Goal: Task Accomplishment & Management: Use online tool/utility

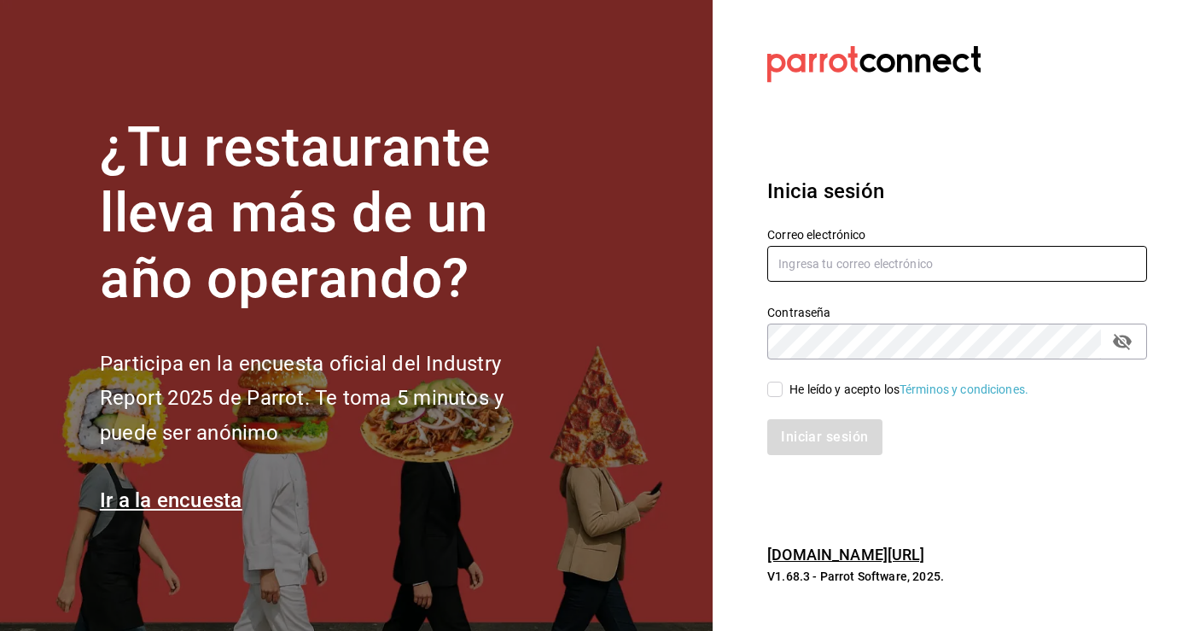
click at [891, 262] on input "text" at bounding box center [957, 264] width 380 height 36
type input "ferkyd@gmail.com"
click at [776, 391] on input "He leído y acepto los Términos y condiciones." at bounding box center [774, 389] width 15 height 15
checkbox input "true"
click at [828, 440] on button "Iniciar sesión" at bounding box center [825, 437] width 116 height 36
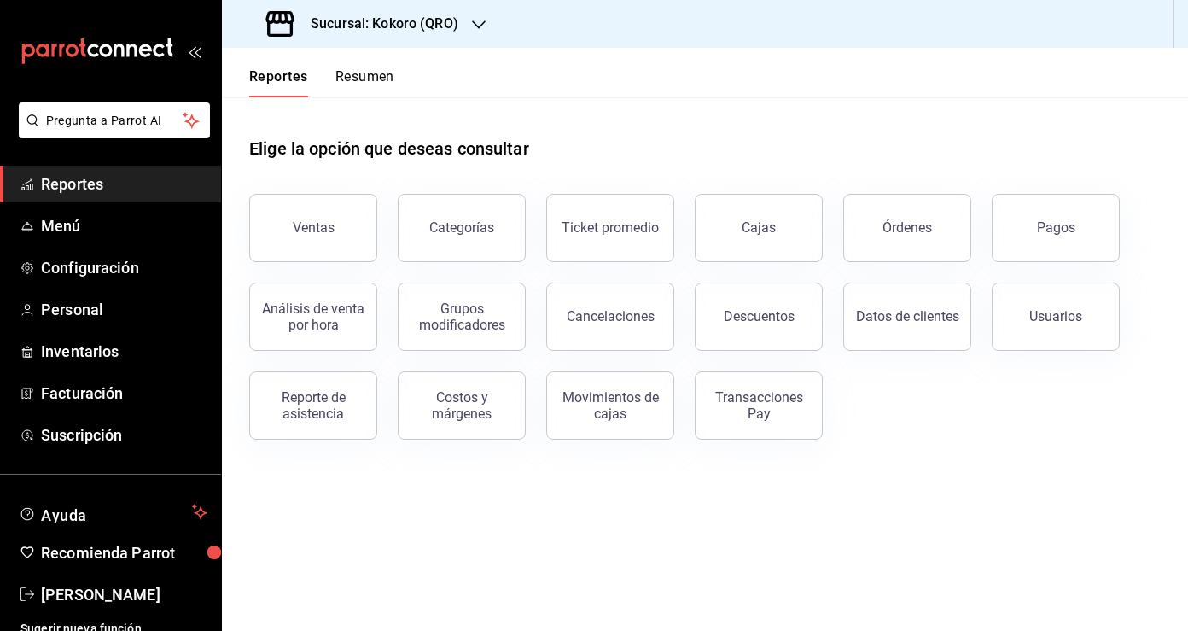
click at [416, 19] on h3 "Sucursal: Kokoro (QRO)" at bounding box center [377, 24] width 161 height 20
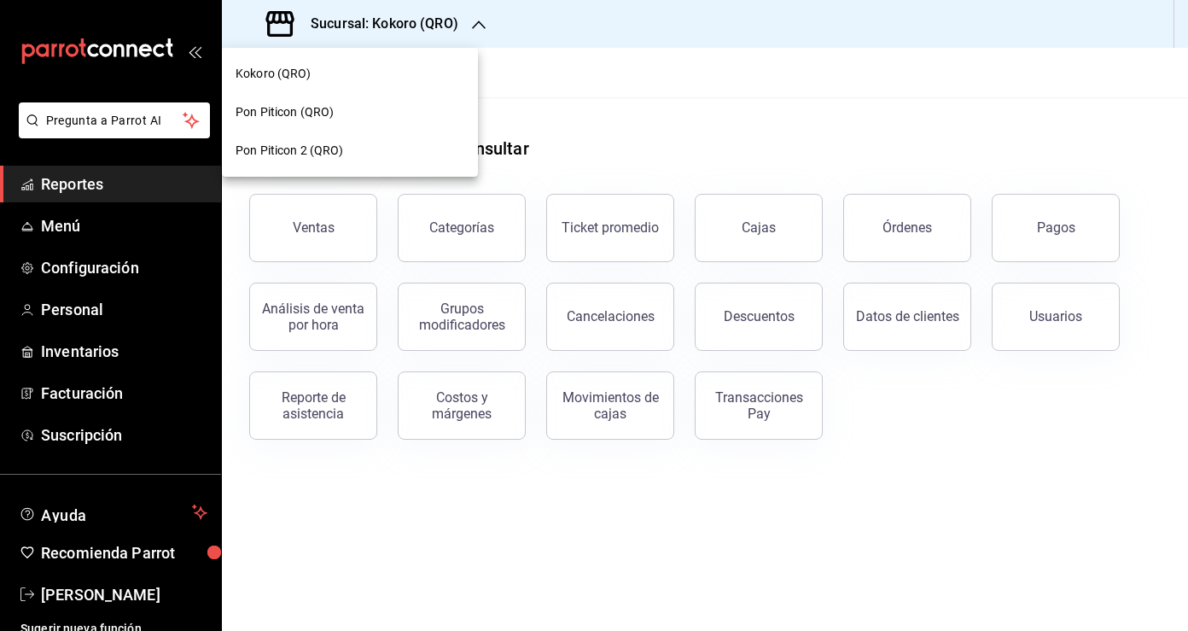
click at [373, 148] on div "Pon Piticon 2 (QRO)" at bounding box center [350, 151] width 229 height 18
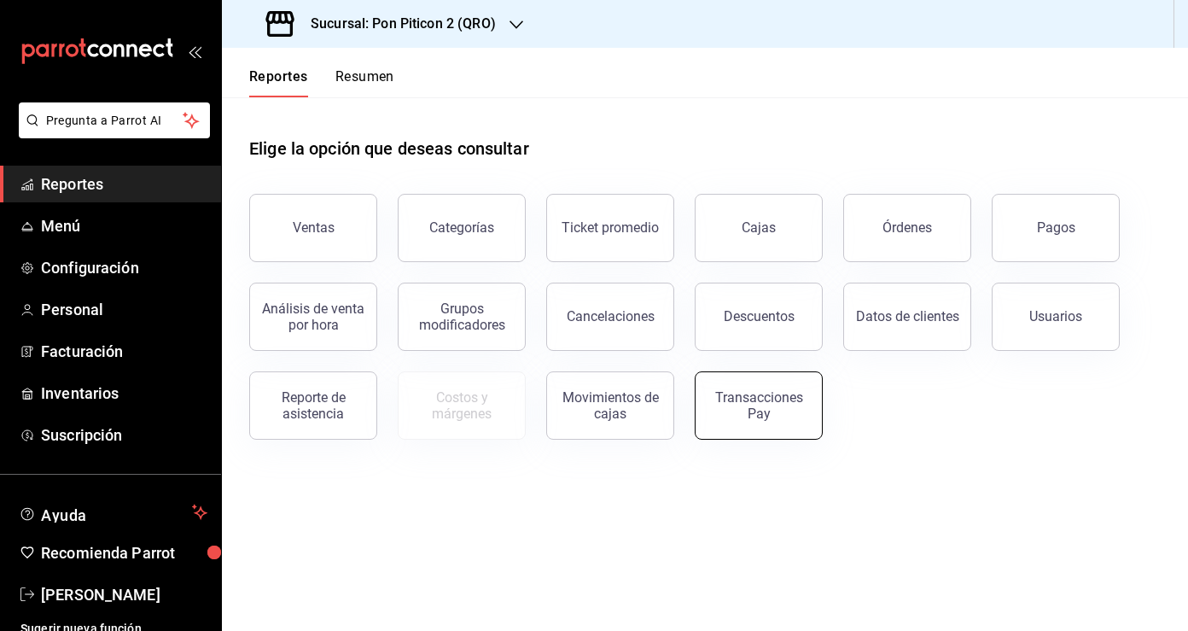
click at [783, 407] on div "Transacciones Pay" at bounding box center [759, 405] width 106 height 32
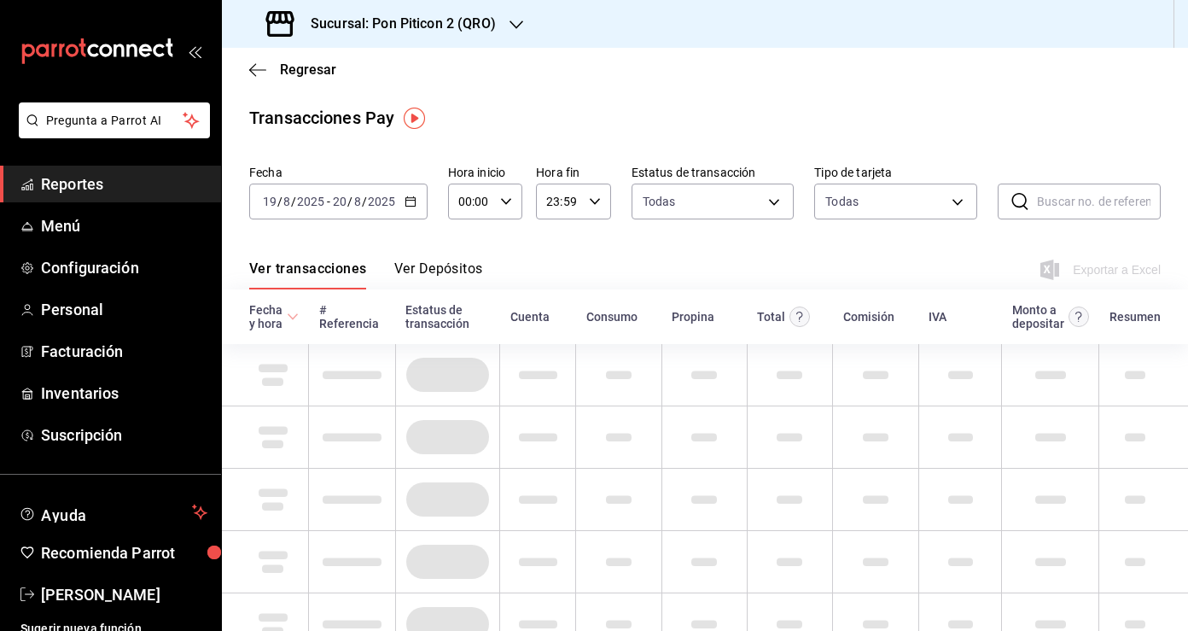
click at [414, 195] on icon "button" at bounding box center [411, 201] width 12 height 12
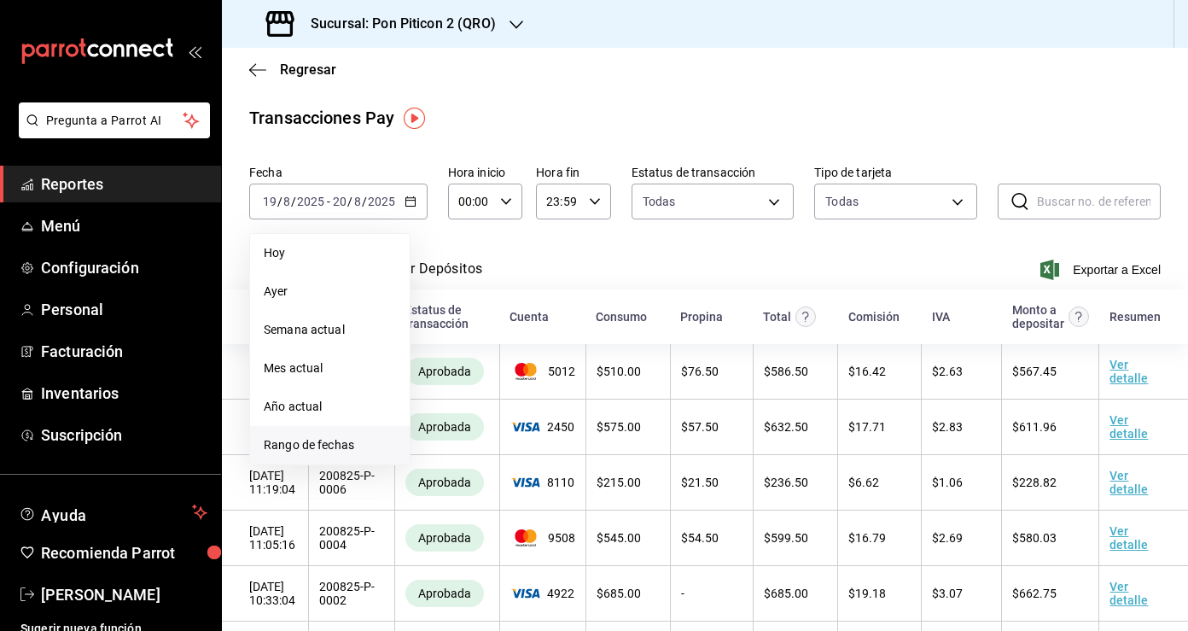
click at [353, 442] on span "Rango de fechas" at bounding box center [330, 445] width 132 height 18
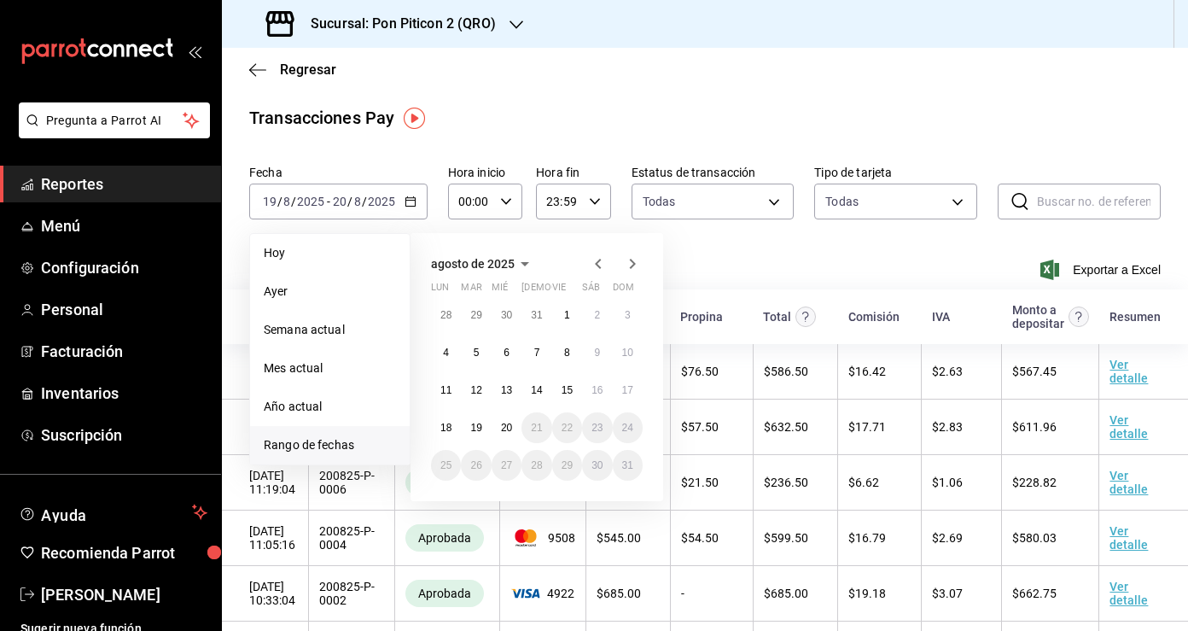
click at [600, 264] on icon "button" at bounding box center [598, 263] width 20 height 20
click at [600, 266] on icon "button" at bounding box center [598, 263] width 20 height 20
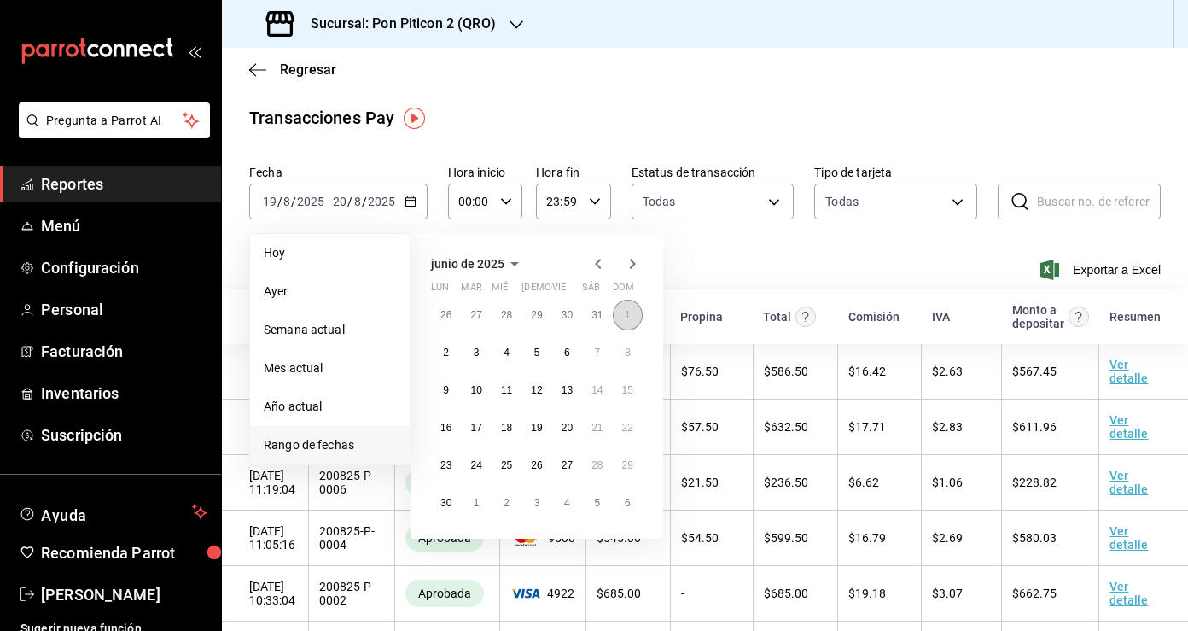
click at [624, 309] on button "1" at bounding box center [628, 315] width 30 height 31
click at [441, 506] on abbr "30" at bounding box center [445, 503] width 11 height 12
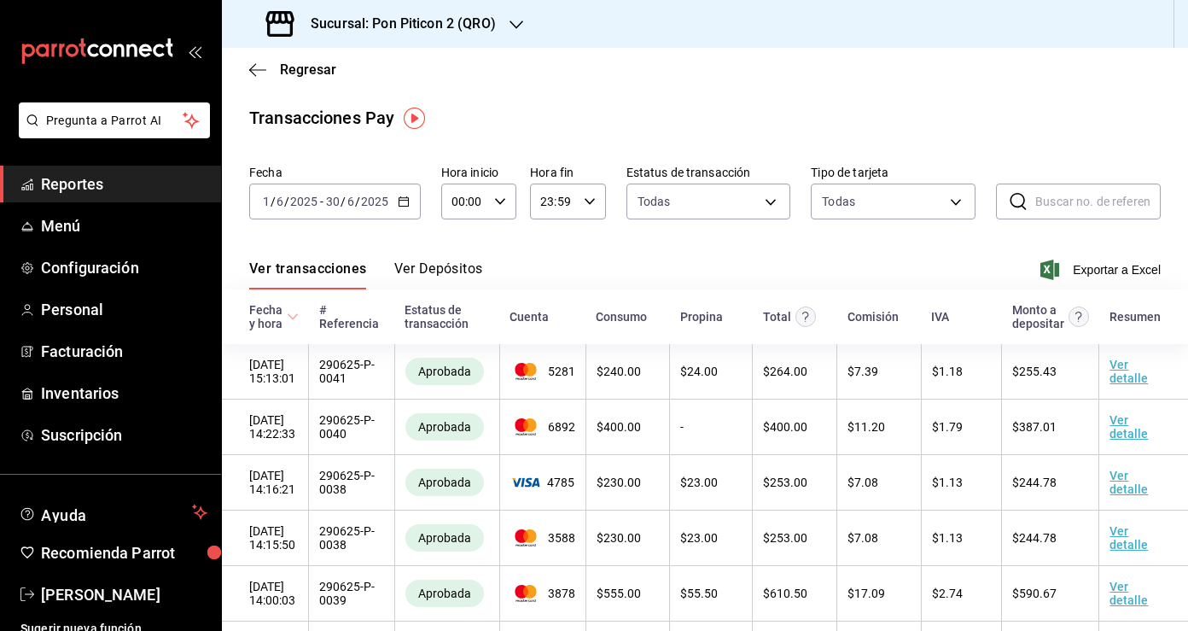
click at [421, 270] on button "Ver Depósitos" at bounding box center [438, 274] width 89 height 29
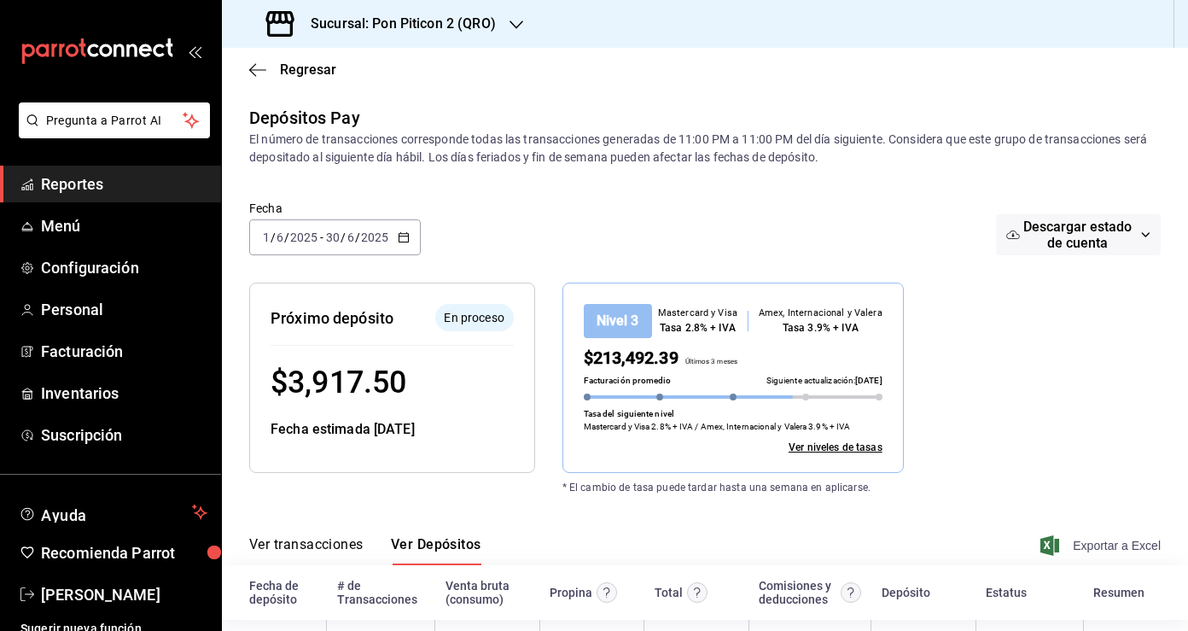
click at [1118, 542] on span "Exportar a Excel" at bounding box center [1102, 545] width 117 height 20
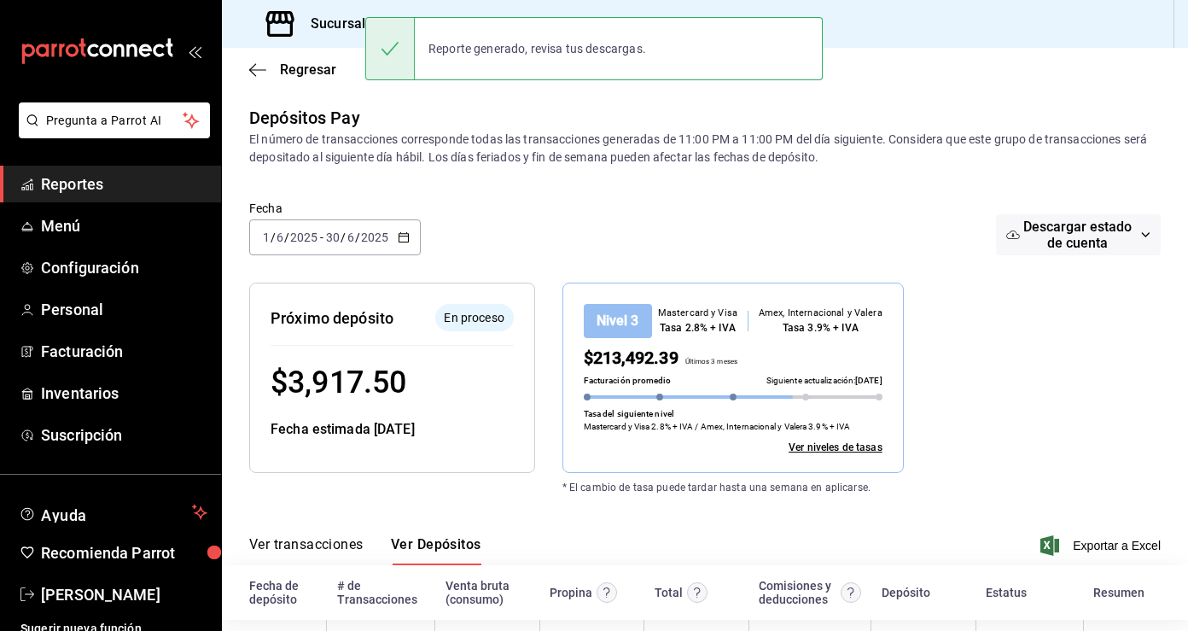
click at [1104, 235] on span "Descargar estado de cuenta" at bounding box center [1077, 235] width 114 height 32
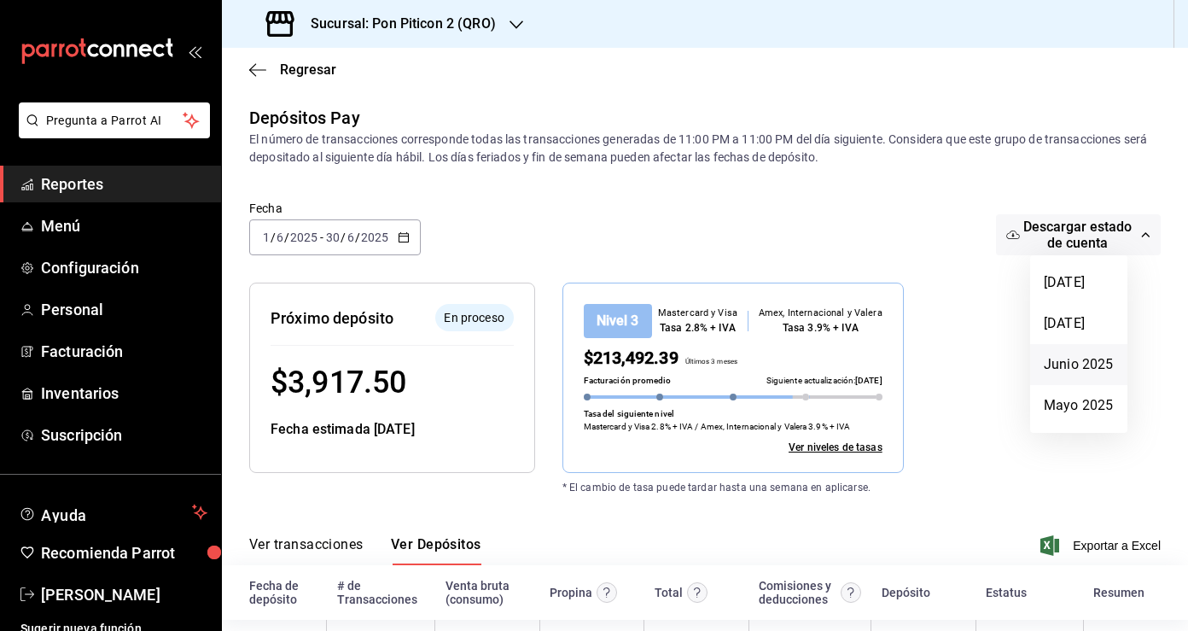
click at [1090, 362] on li "Junio 2025" at bounding box center [1078, 364] width 97 height 41
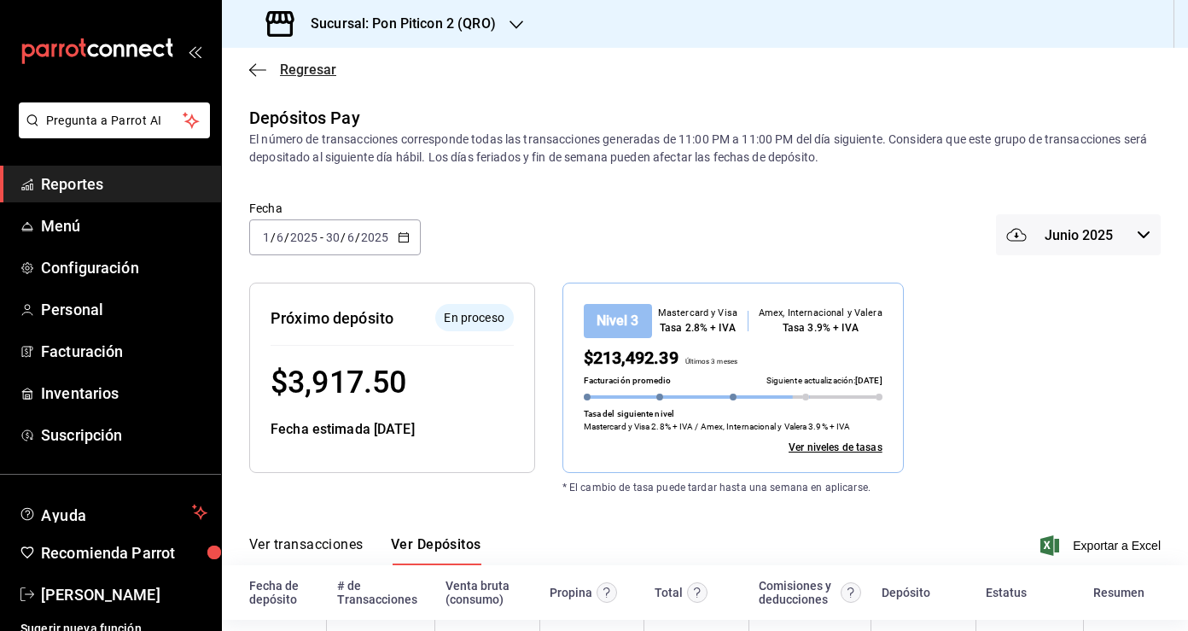
click at [253, 73] on icon "button" at bounding box center [252, 69] width 7 height 13
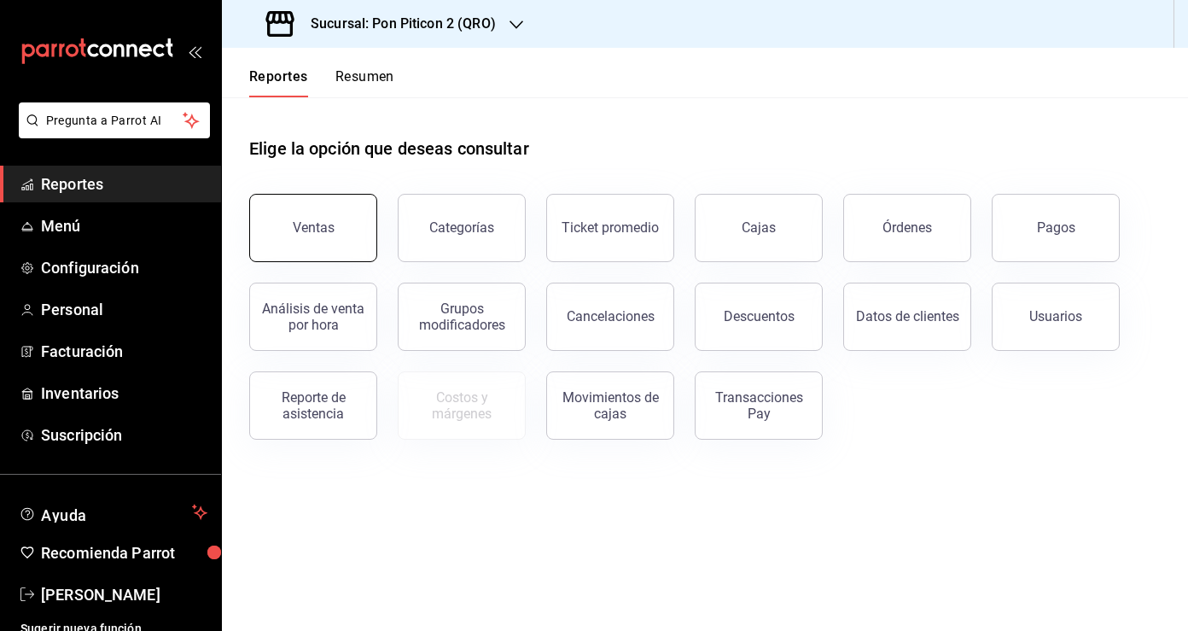
click at [340, 223] on button "Ventas" at bounding box center [313, 228] width 128 height 68
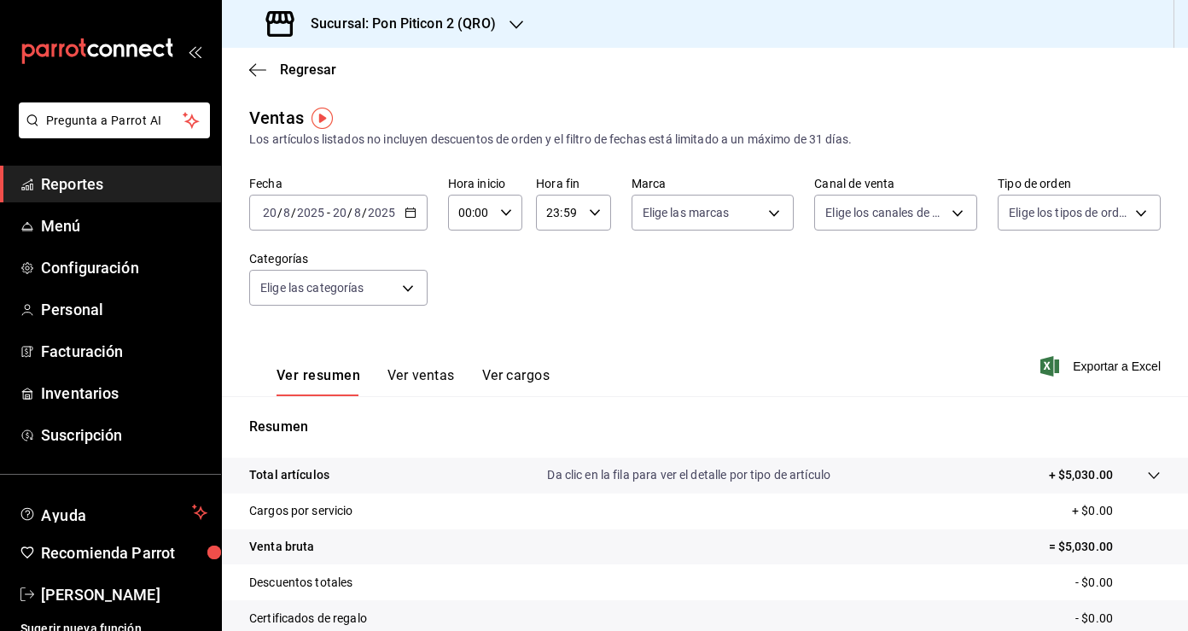
click at [408, 217] on \(Stroke\) "button" at bounding box center [410, 212] width 10 height 9
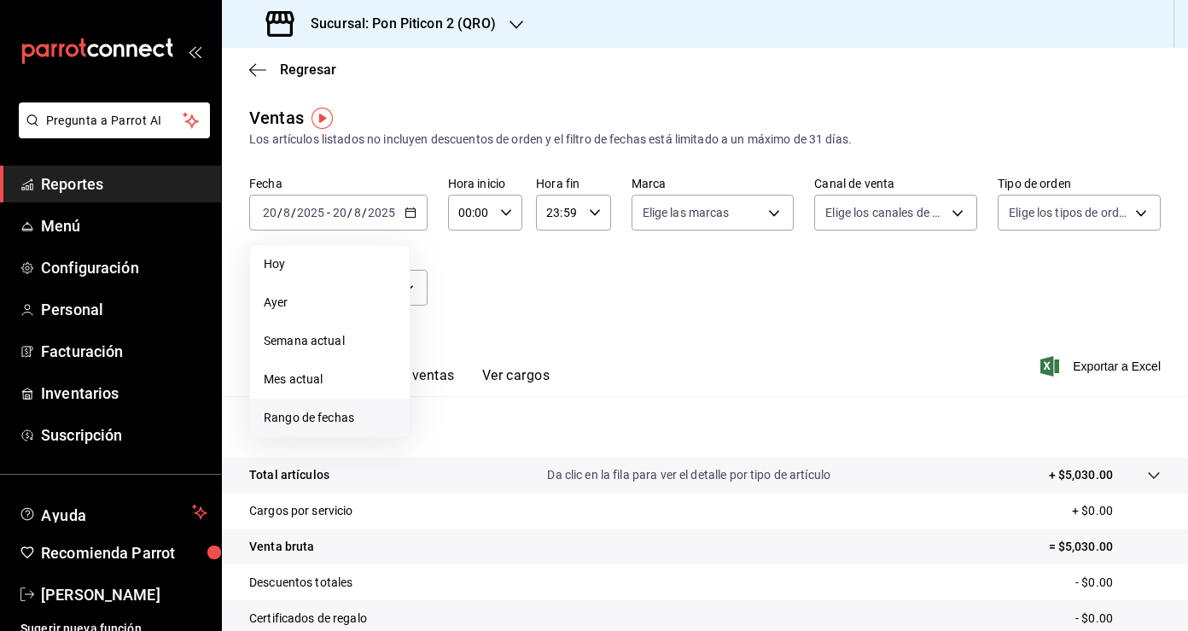
click at [360, 416] on span "Rango de fechas" at bounding box center [330, 418] width 132 height 18
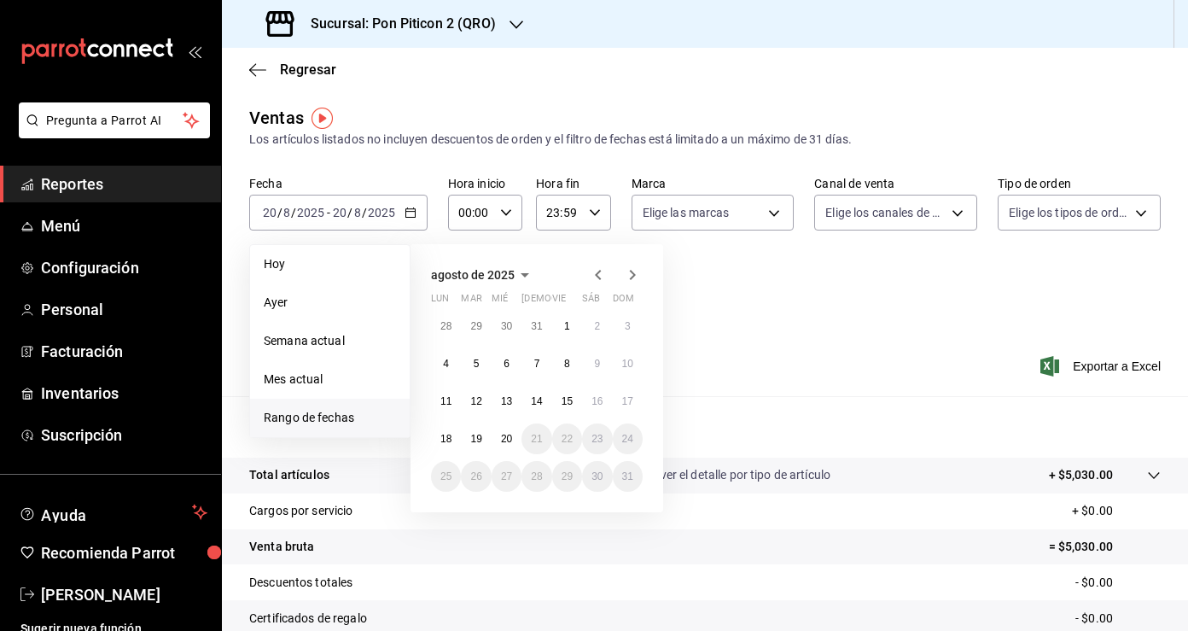
click at [599, 276] on icon "button" at bounding box center [598, 275] width 20 height 20
click at [623, 325] on button "1" at bounding box center [628, 326] width 30 height 31
click at [448, 511] on abbr "30" at bounding box center [445, 514] width 11 height 12
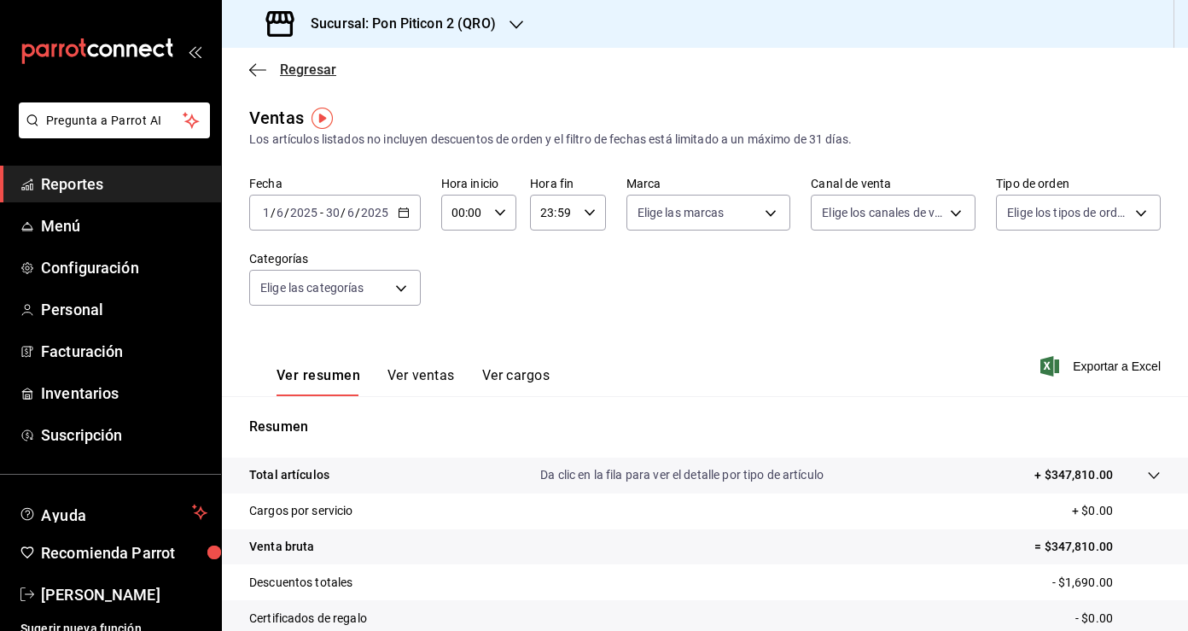
click at [254, 69] on icon "button" at bounding box center [257, 69] width 17 height 1
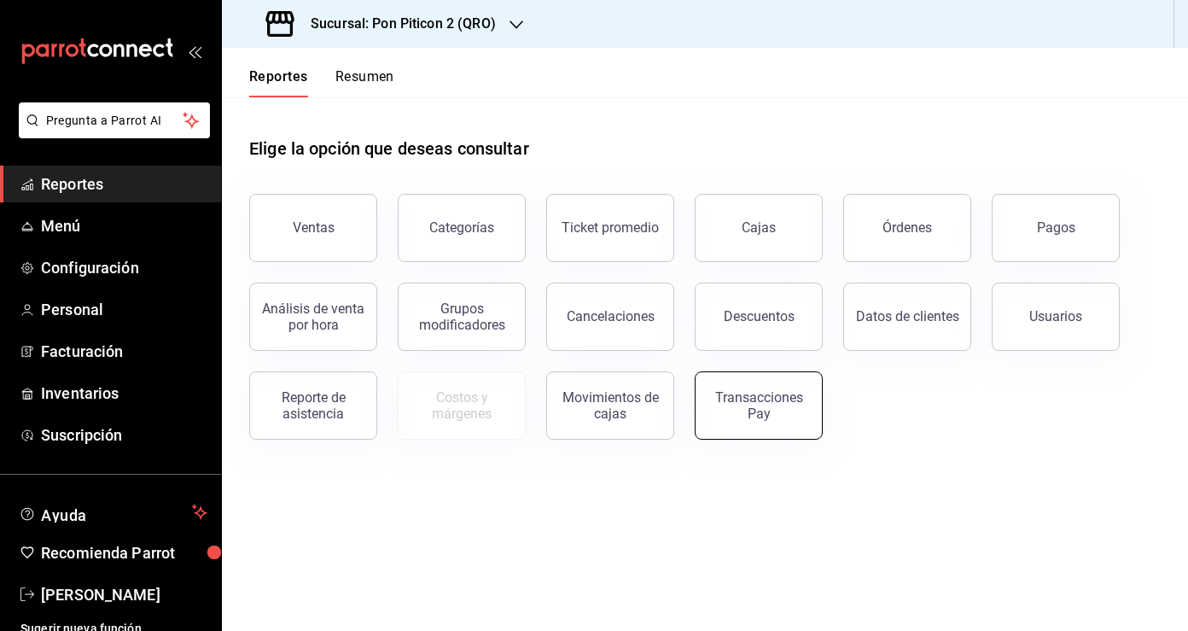
click at [795, 405] on div "Transacciones Pay" at bounding box center [759, 405] width 106 height 32
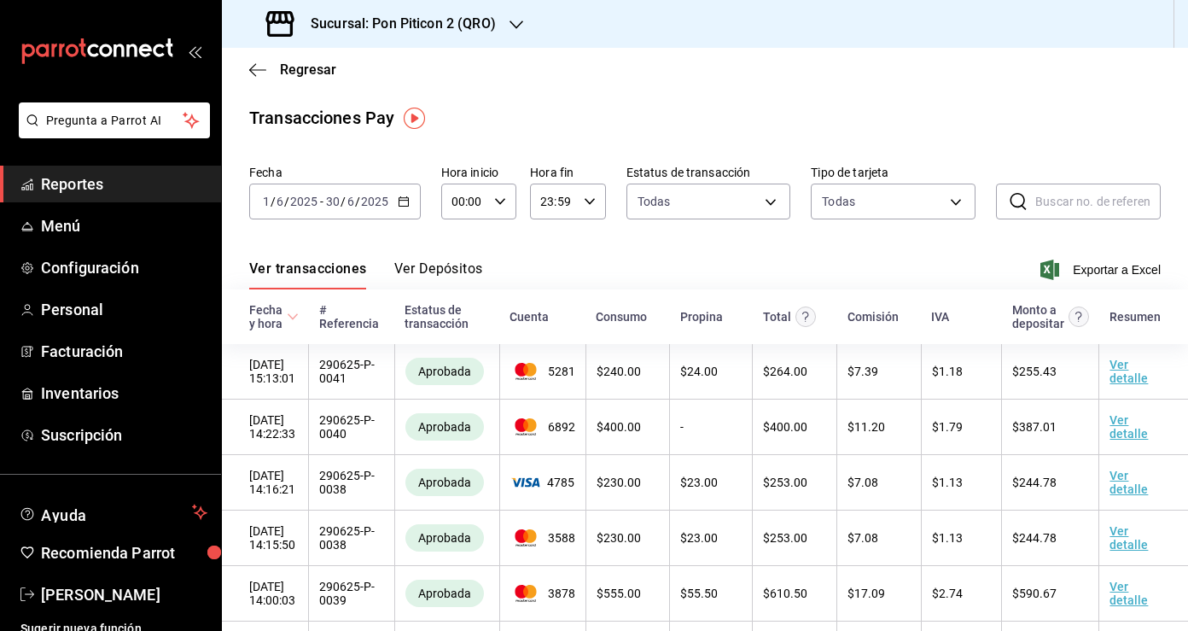
click at [434, 264] on button "Ver Depósitos" at bounding box center [438, 274] width 89 height 29
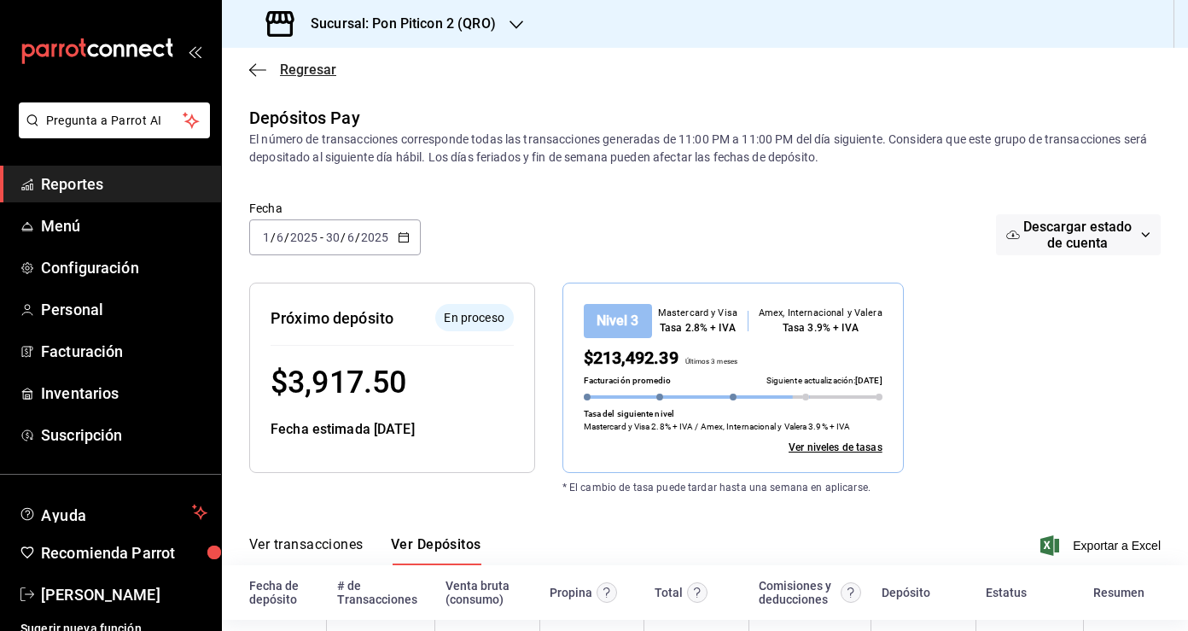
click at [255, 73] on icon "button" at bounding box center [257, 69] width 17 height 15
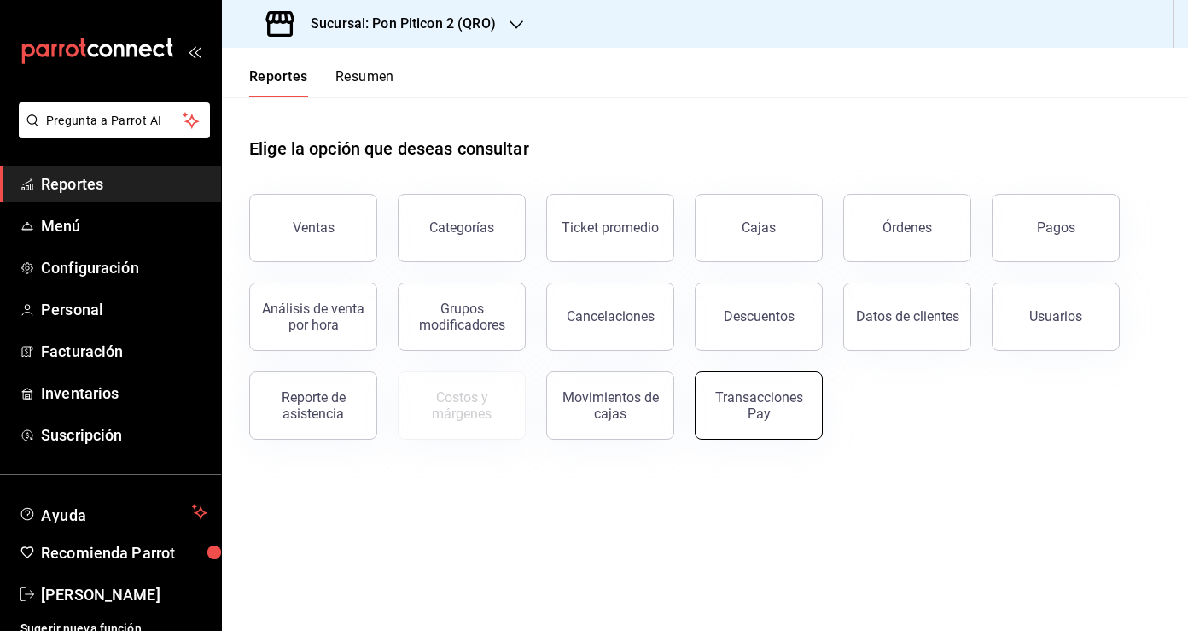
click at [771, 428] on button "Transacciones Pay" at bounding box center [759, 405] width 128 height 68
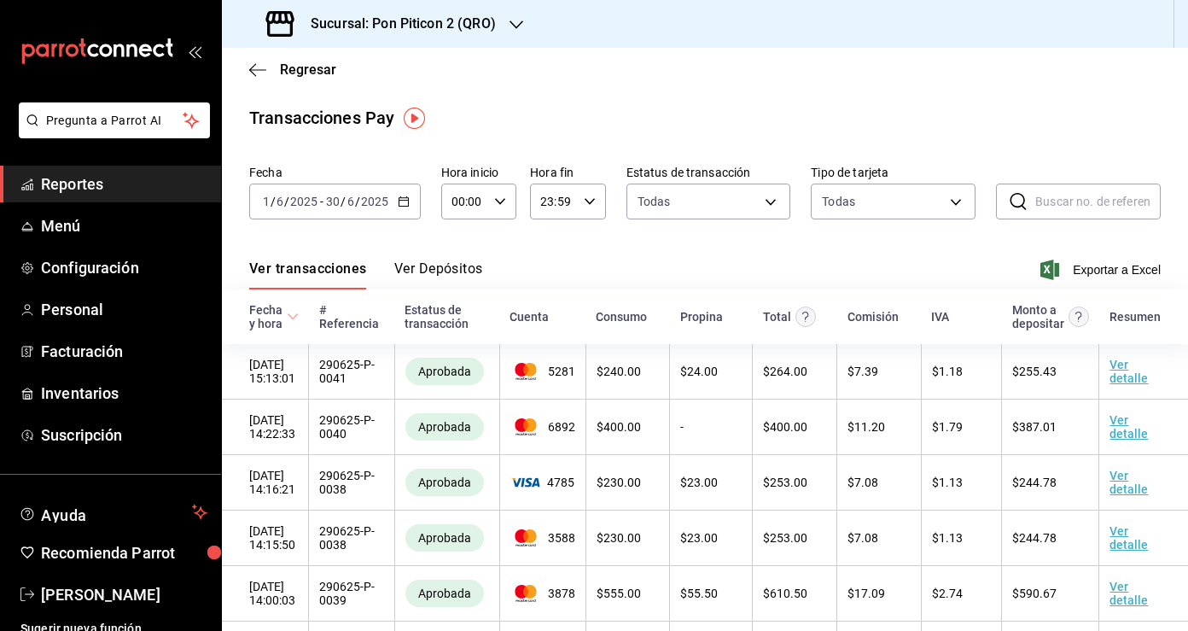
click at [253, 78] on div "Regresar" at bounding box center [705, 70] width 966 height 44
click at [256, 68] on icon "button" at bounding box center [257, 69] width 17 height 15
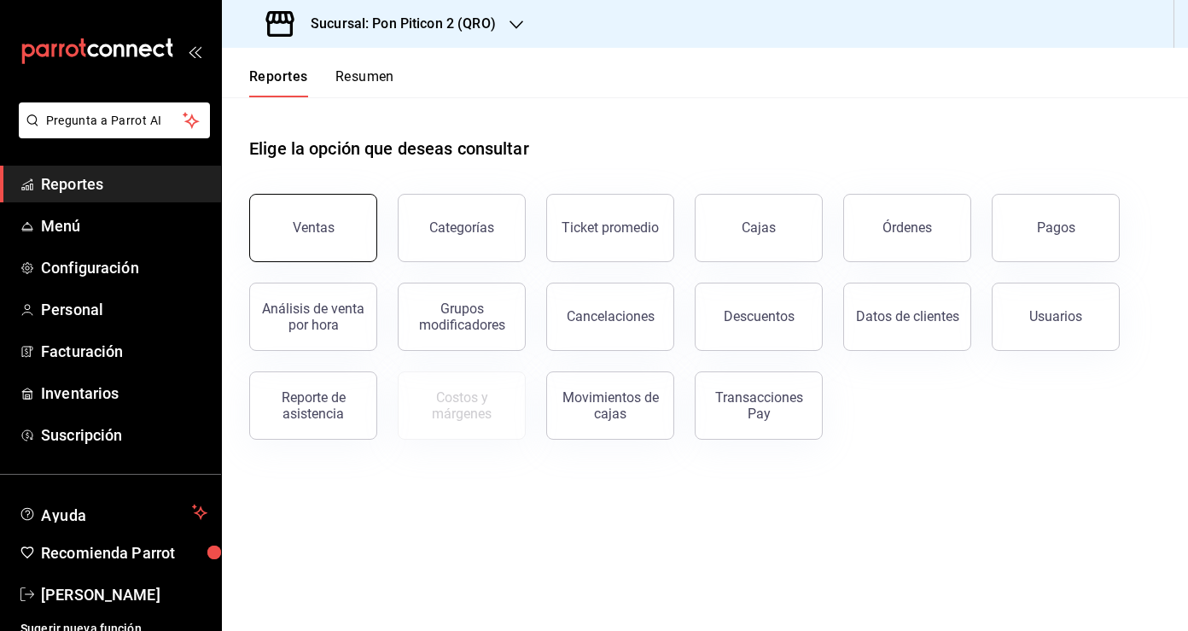
click at [329, 229] on div "Ventas" at bounding box center [314, 227] width 42 height 16
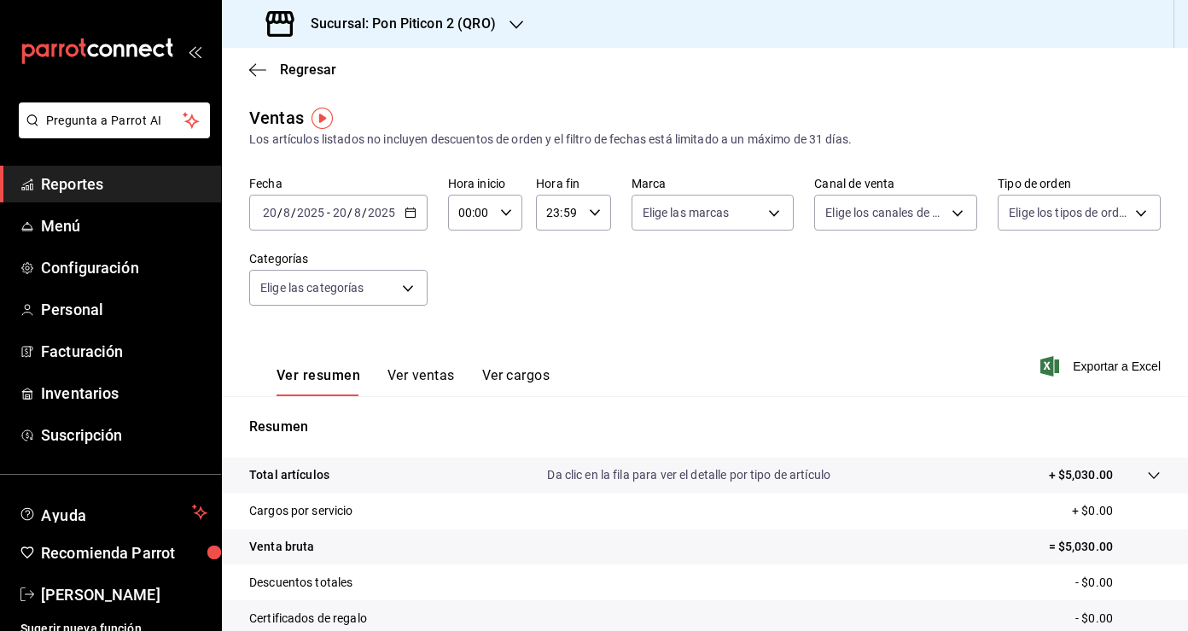
click at [412, 209] on icon "button" at bounding box center [411, 213] width 12 height 12
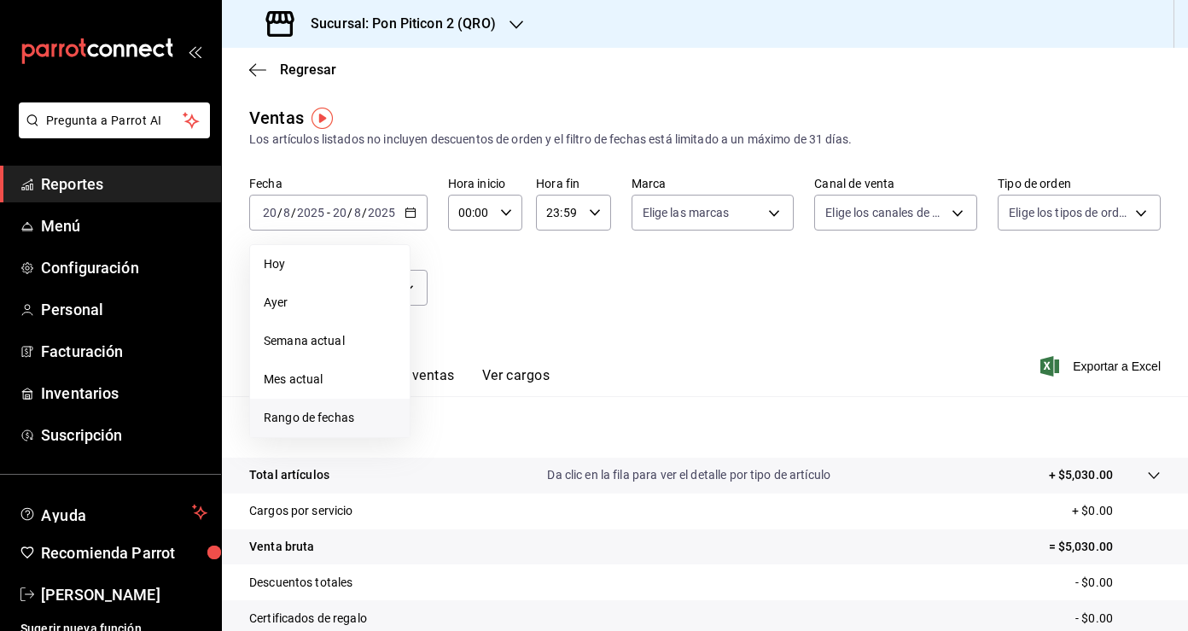
click at [368, 414] on span "Rango de fechas" at bounding box center [330, 418] width 132 height 18
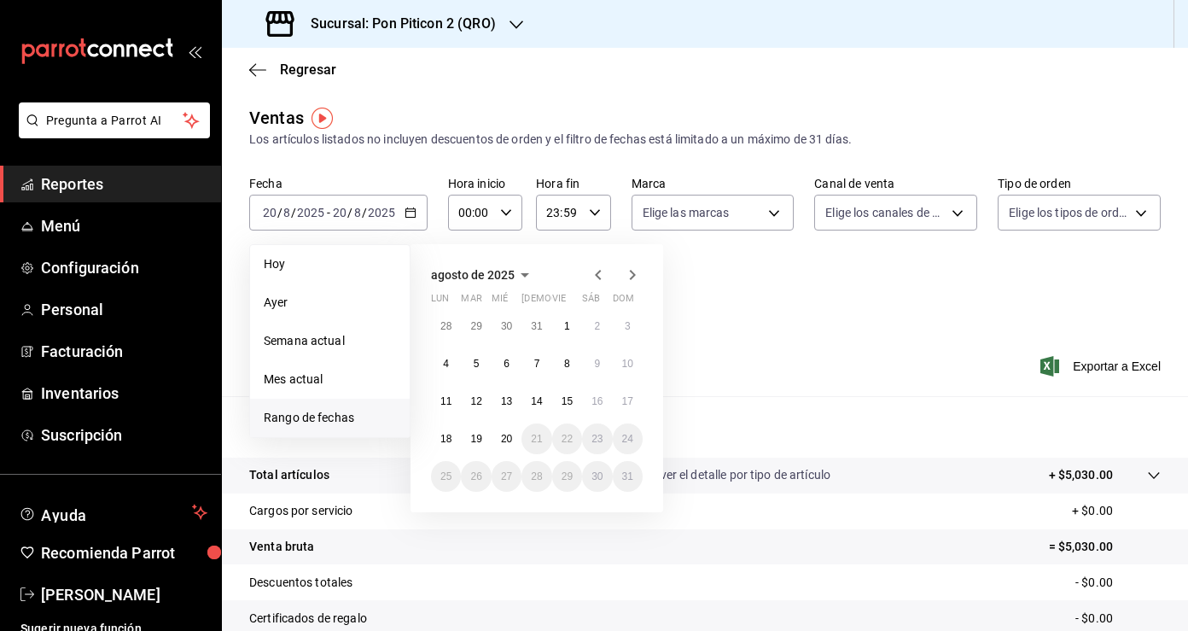
click at [603, 273] on icon "button" at bounding box center [598, 275] width 20 height 20
click at [627, 327] on abbr "1" at bounding box center [628, 326] width 6 height 12
click at [446, 508] on abbr "30" at bounding box center [445, 514] width 11 height 12
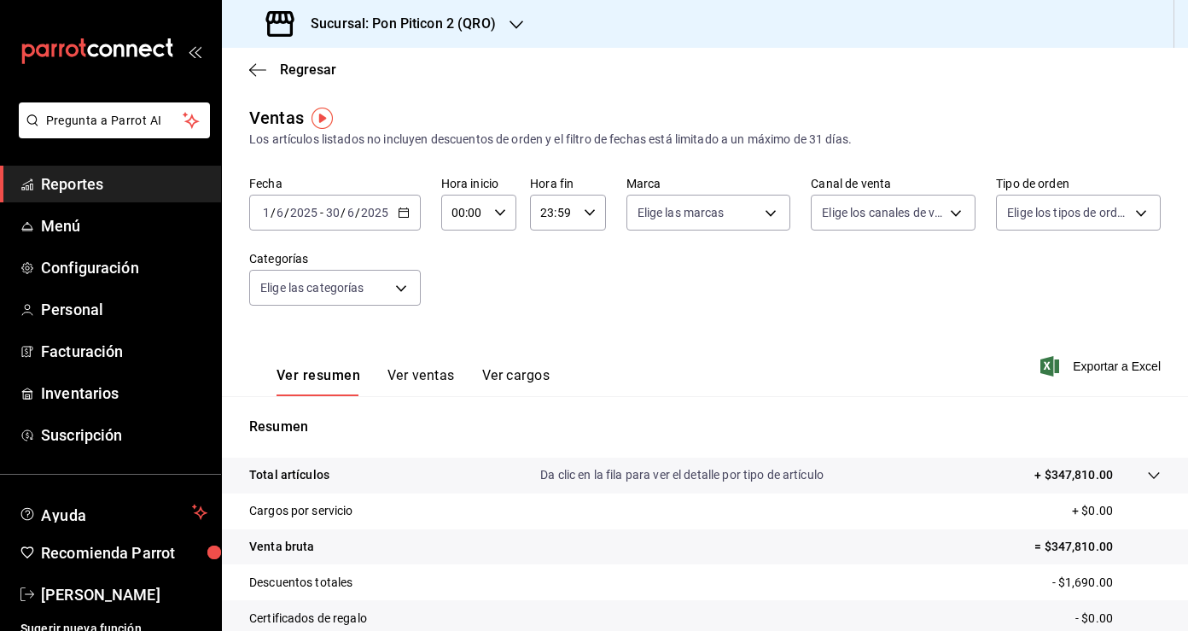
scroll to position [187, 0]
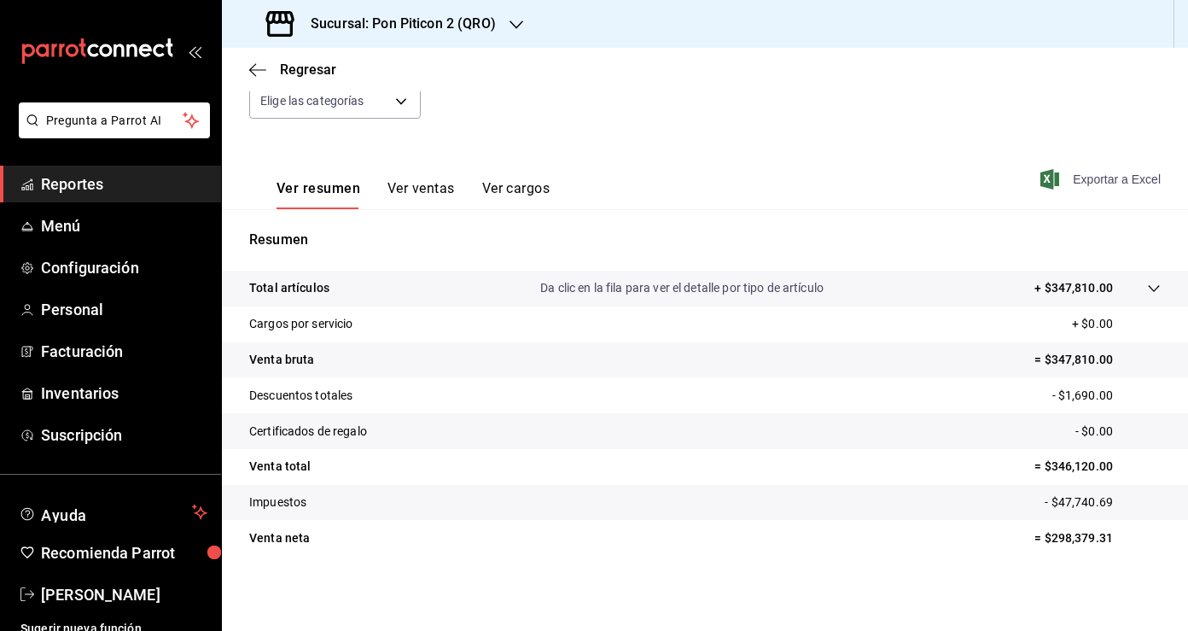
click at [1100, 180] on span "Exportar a Excel" at bounding box center [1102, 179] width 117 height 20
click at [266, 65] on span "Regresar" at bounding box center [292, 69] width 87 height 16
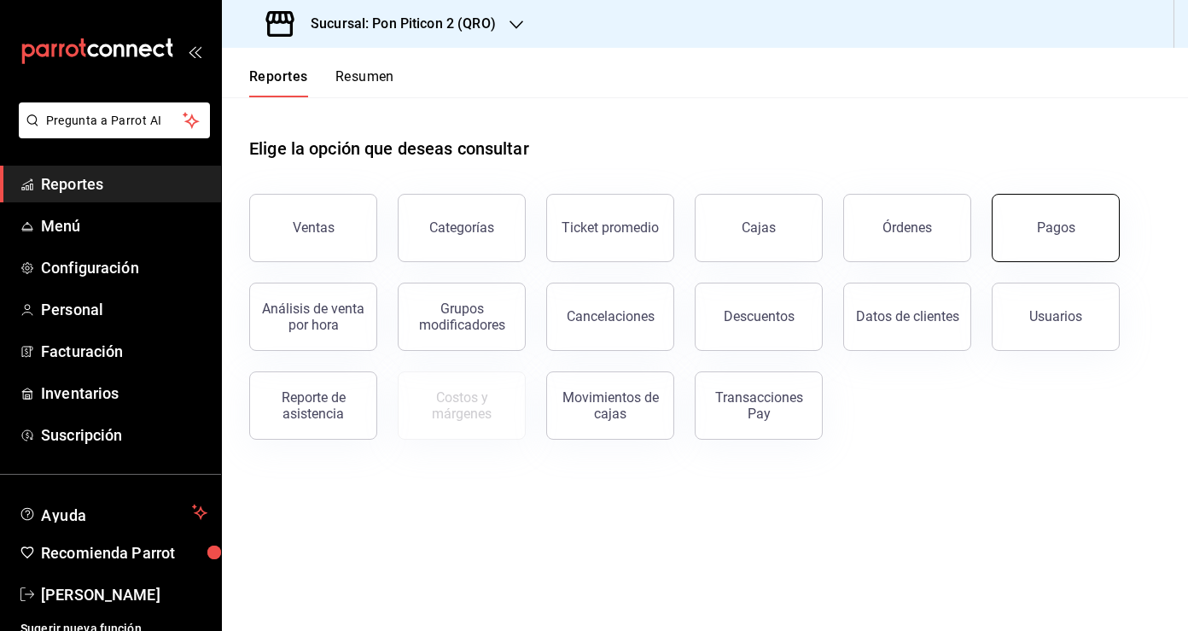
click at [1039, 225] on div "Pagos" at bounding box center [1056, 227] width 38 height 16
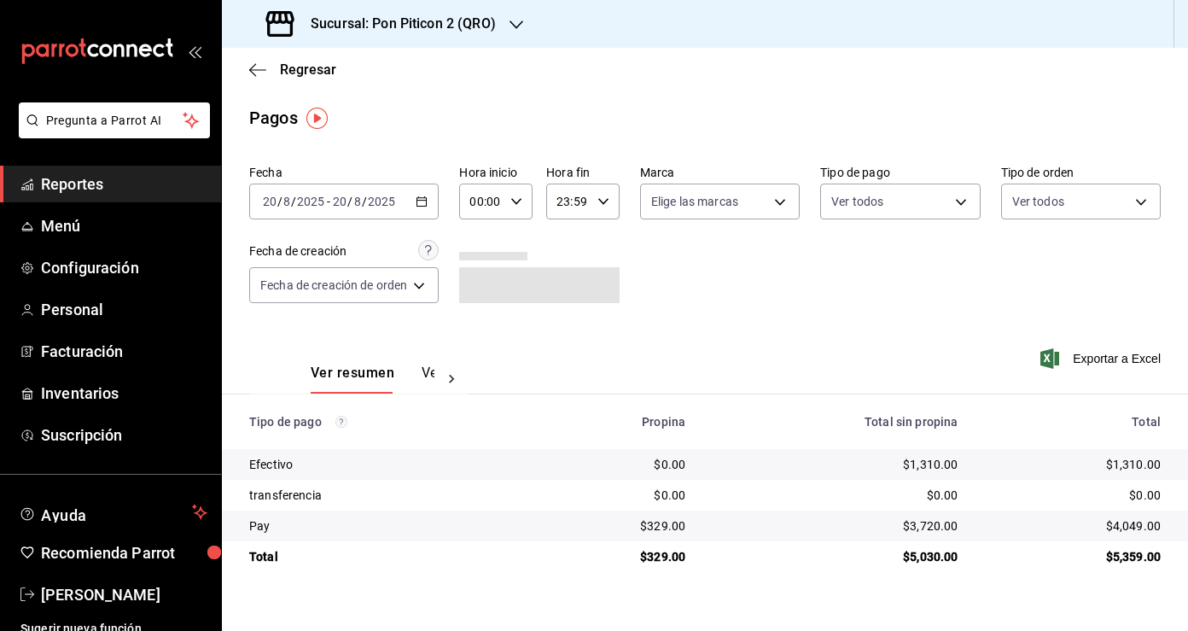
click at [423, 201] on icon "button" at bounding box center [422, 201] width 12 height 12
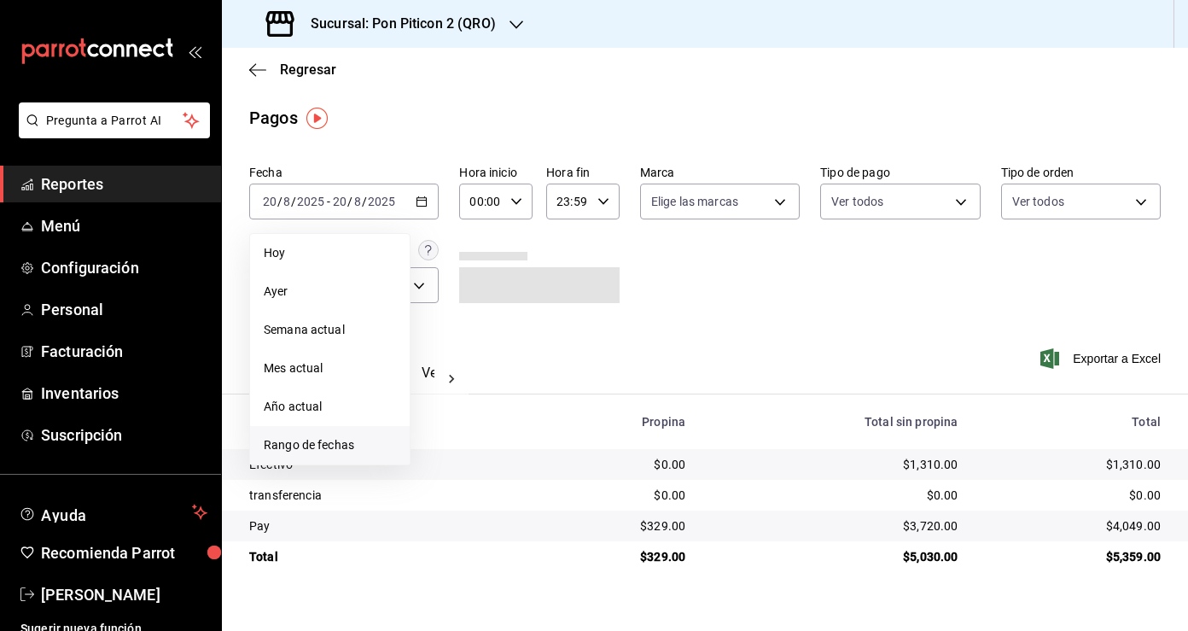
click at [370, 444] on span "Rango de fechas" at bounding box center [330, 445] width 132 height 18
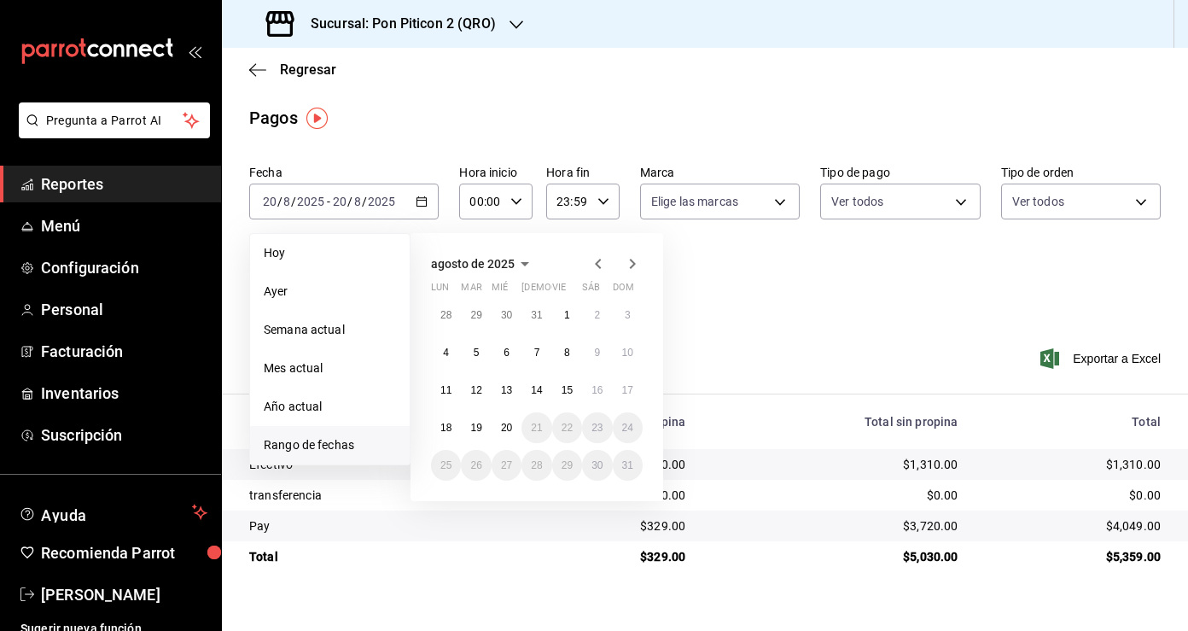
click at [596, 264] on icon "button" at bounding box center [598, 264] width 6 height 10
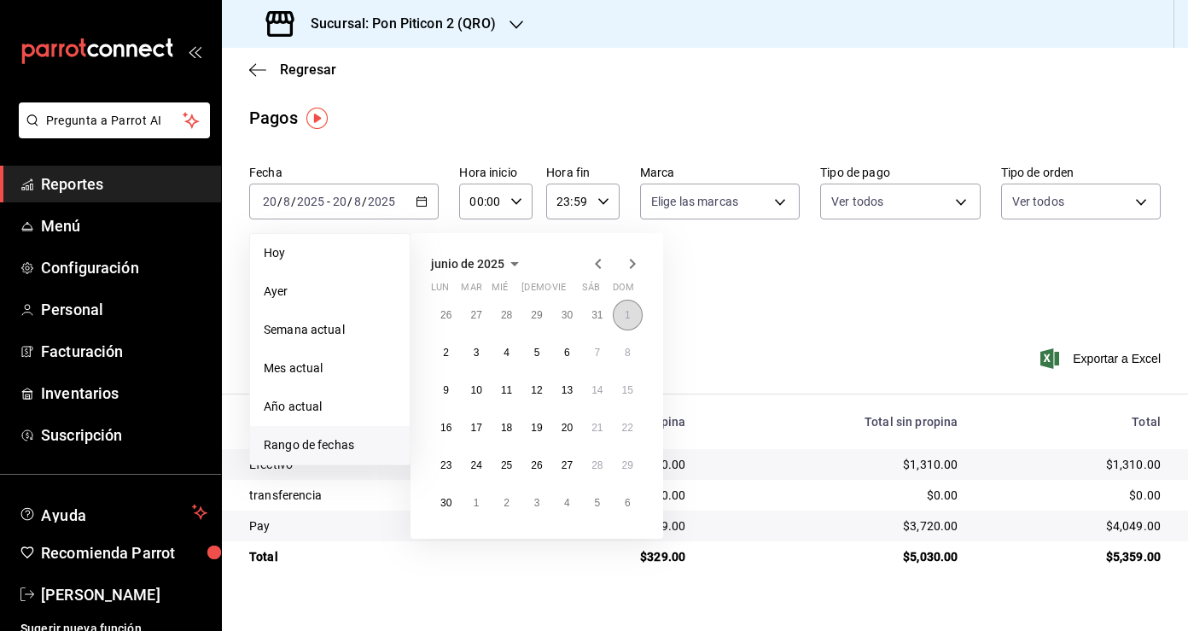
click at [632, 312] on button "1" at bounding box center [628, 315] width 30 height 31
click at [438, 504] on button "30" at bounding box center [446, 502] width 30 height 31
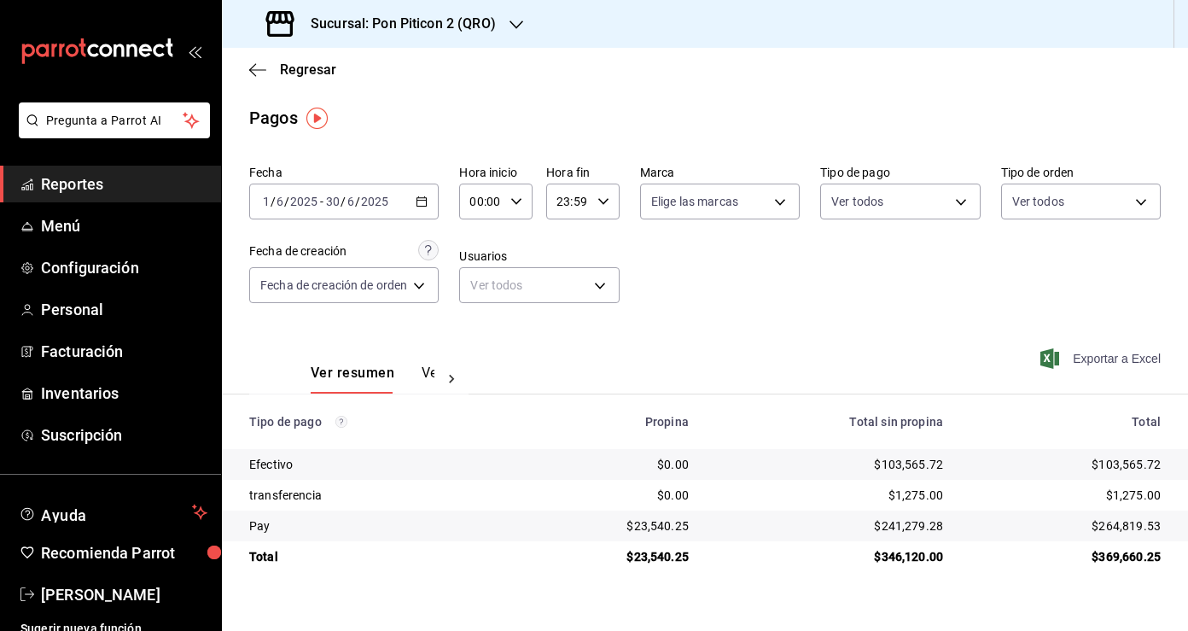
click at [1127, 358] on span "Exportar a Excel" at bounding box center [1102, 358] width 117 height 20
click at [247, 70] on div "Regresar" at bounding box center [705, 70] width 966 height 44
click at [256, 70] on icon "button" at bounding box center [257, 69] width 17 height 15
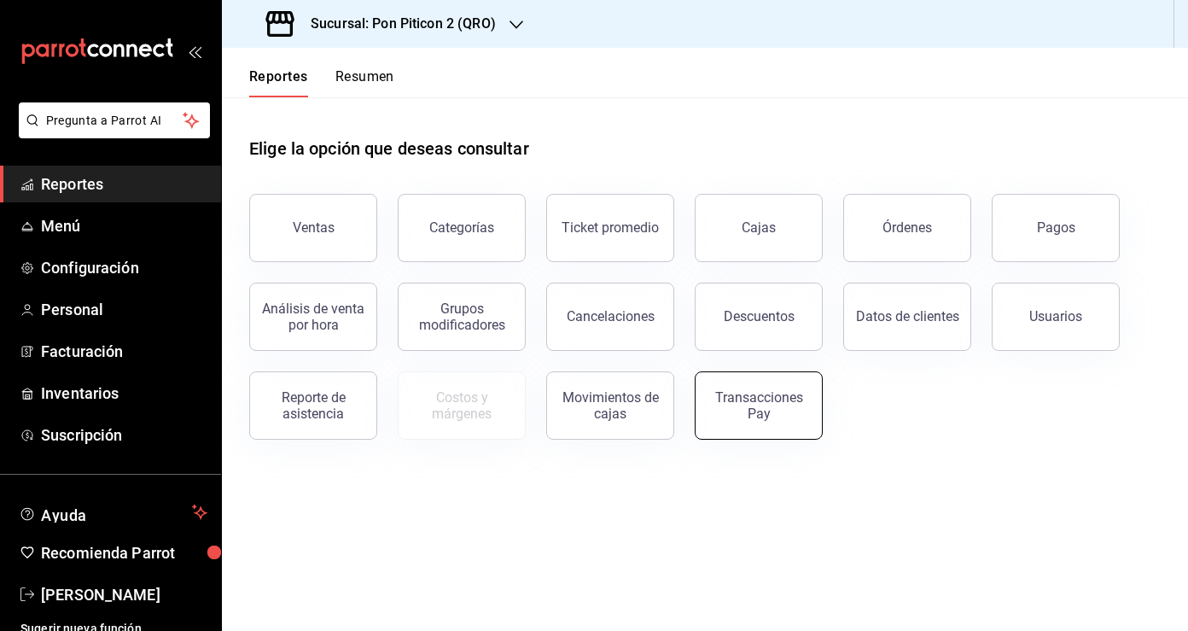
click at [777, 410] on div "Transacciones Pay" at bounding box center [759, 405] width 106 height 32
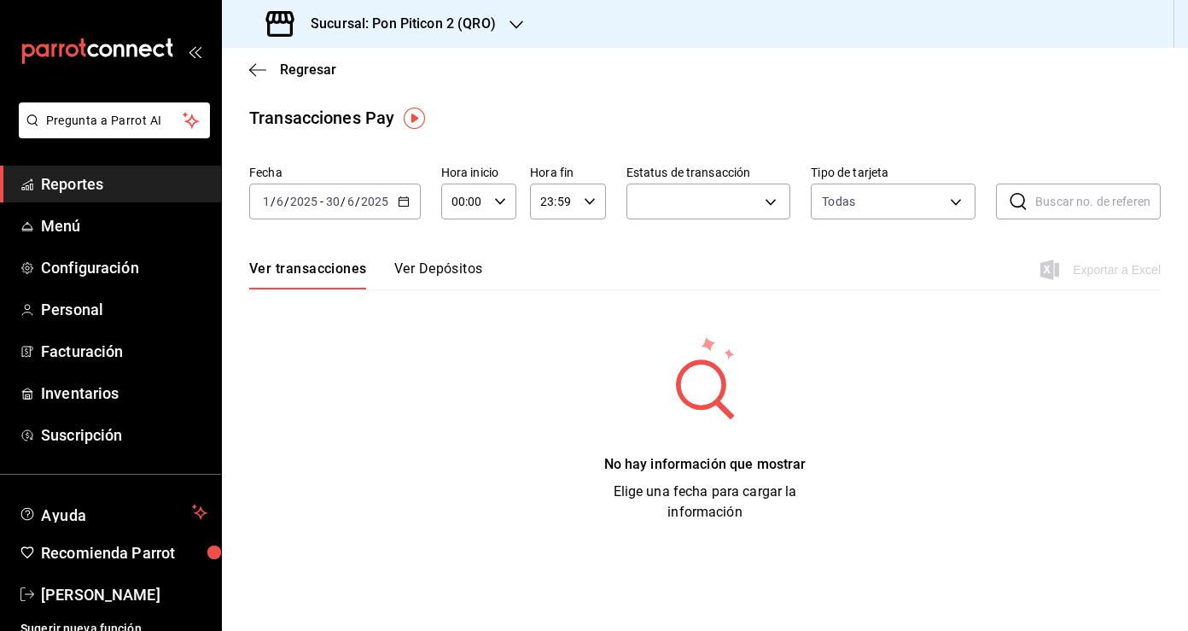
click at [427, 265] on button "Ver Depósitos" at bounding box center [438, 274] width 89 height 29
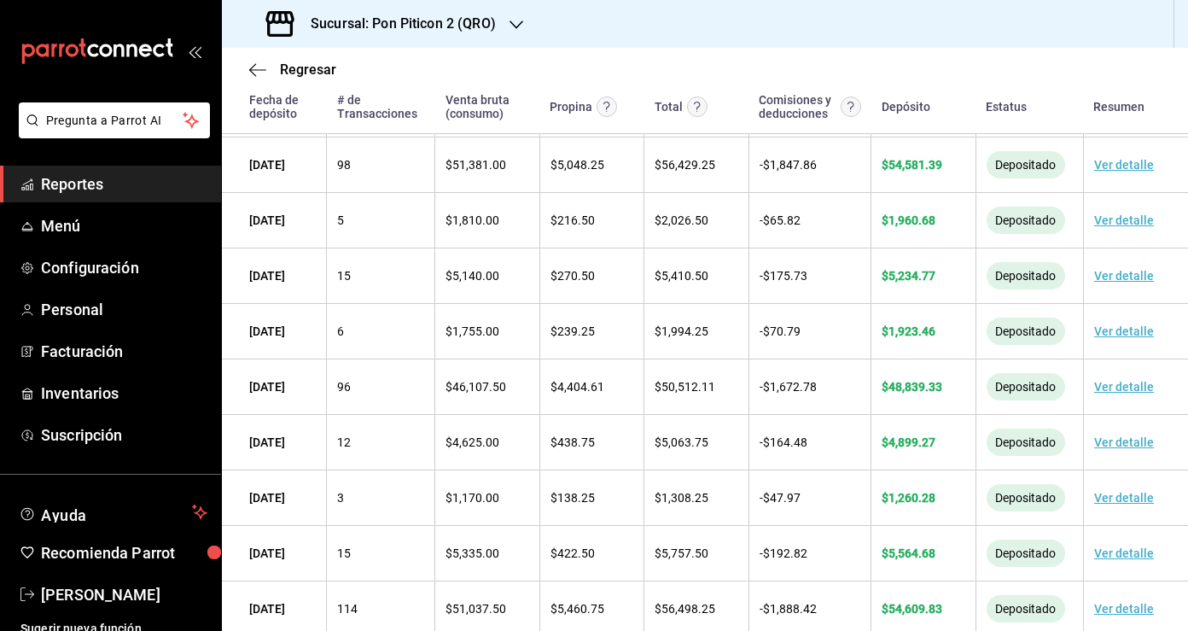
scroll to position [992, 0]
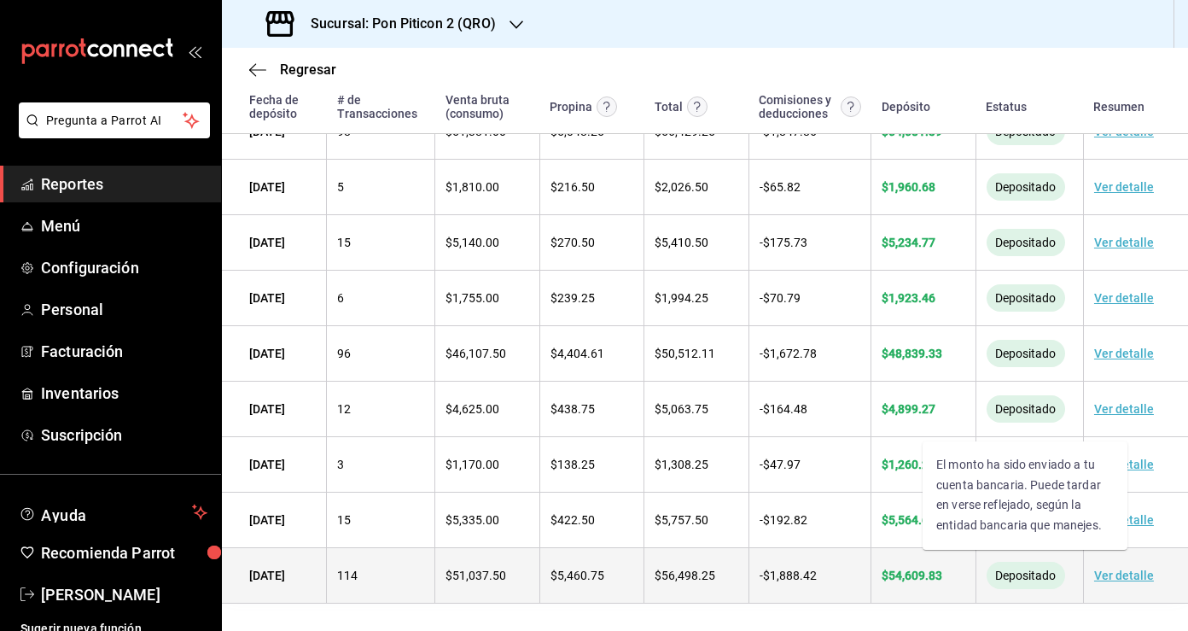
click at [1019, 579] on span "Depositado" at bounding box center [1025, 575] width 74 height 14
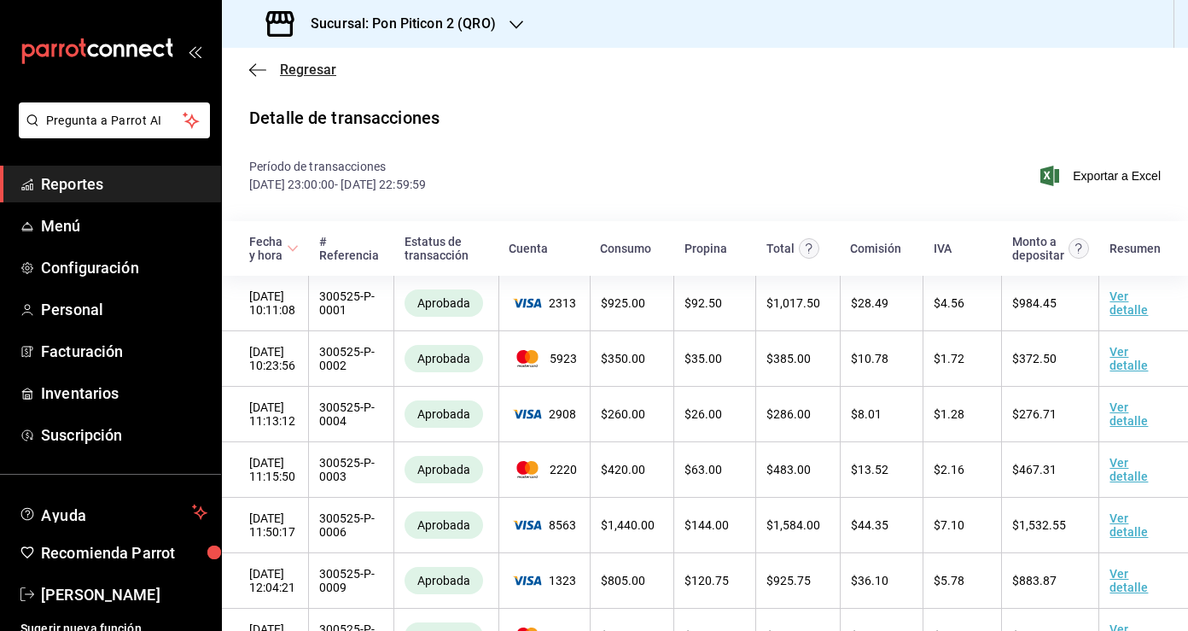
click at [262, 73] on icon "button" at bounding box center [257, 69] width 17 height 15
click at [252, 66] on icon "button" at bounding box center [257, 69] width 17 height 15
click at [288, 71] on span "Regresar" at bounding box center [308, 69] width 56 height 16
click at [137, 186] on span "Reportes" at bounding box center [124, 183] width 166 height 23
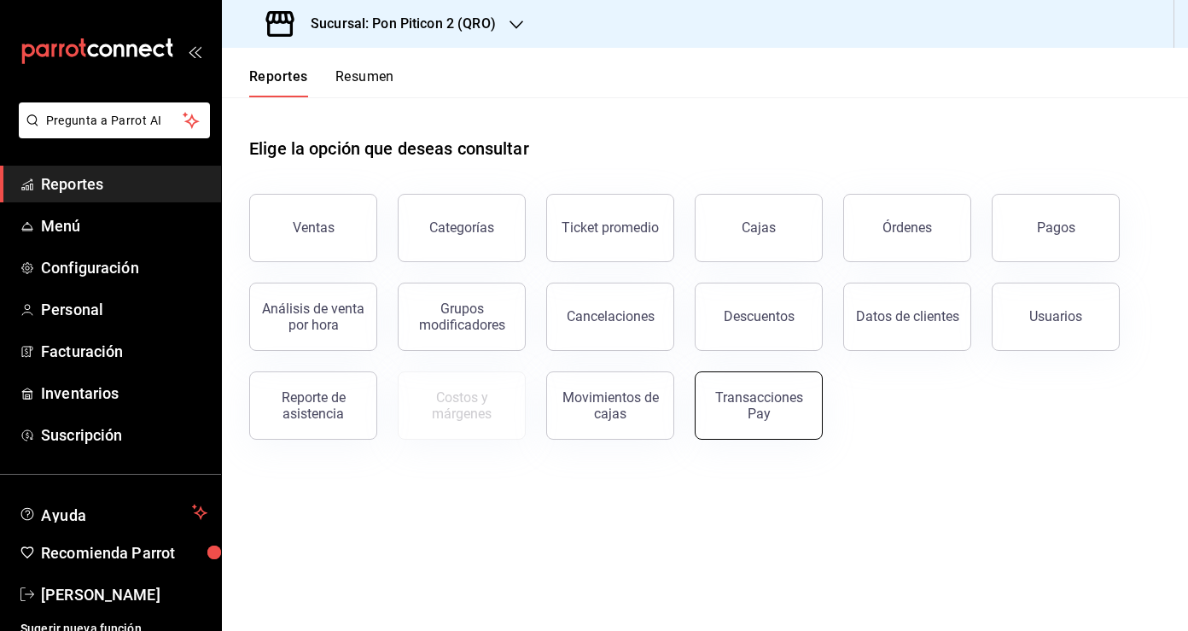
click at [743, 422] on button "Transacciones Pay" at bounding box center [759, 405] width 128 height 68
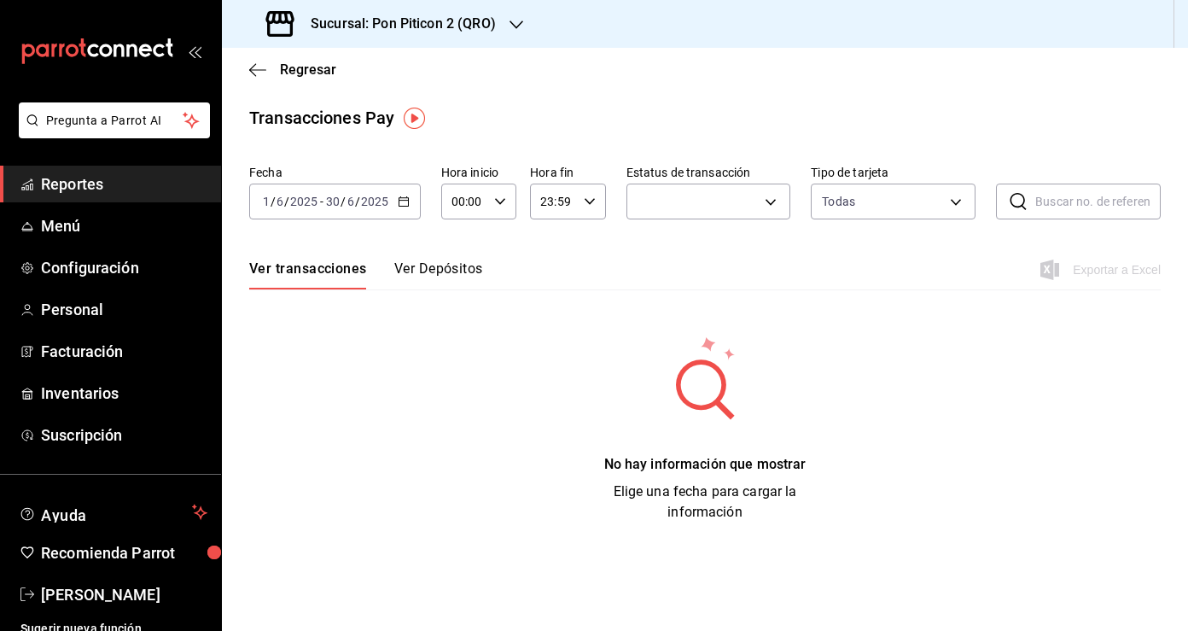
click at [443, 271] on button "Ver Depósitos" at bounding box center [438, 274] width 89 height 29
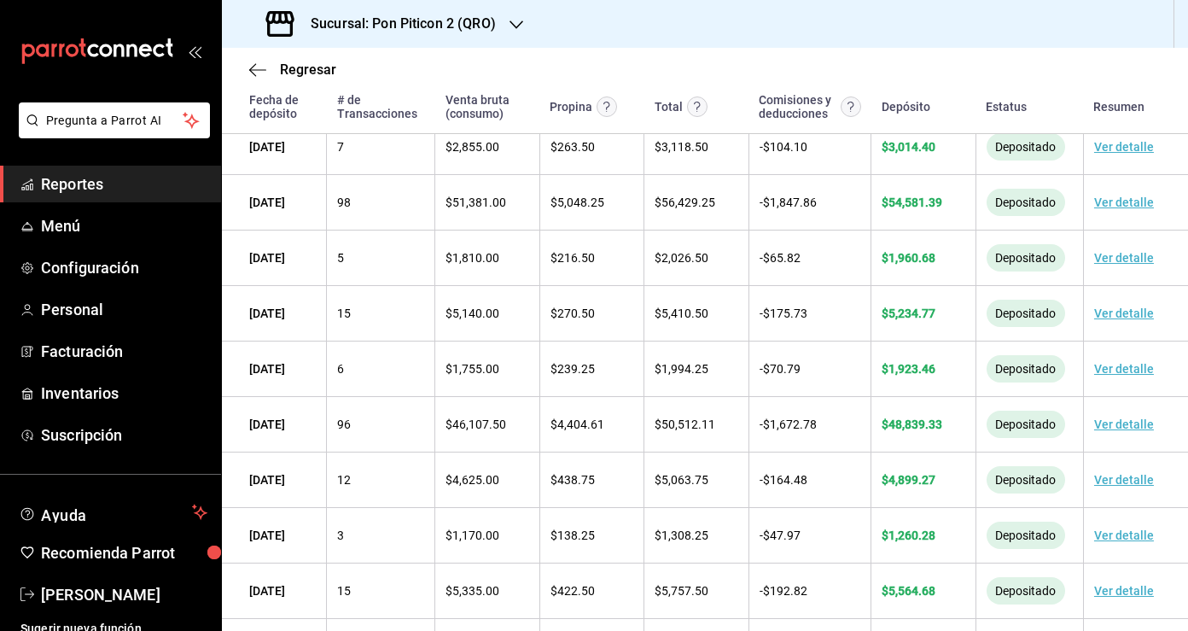
scroll to position [992, 0]
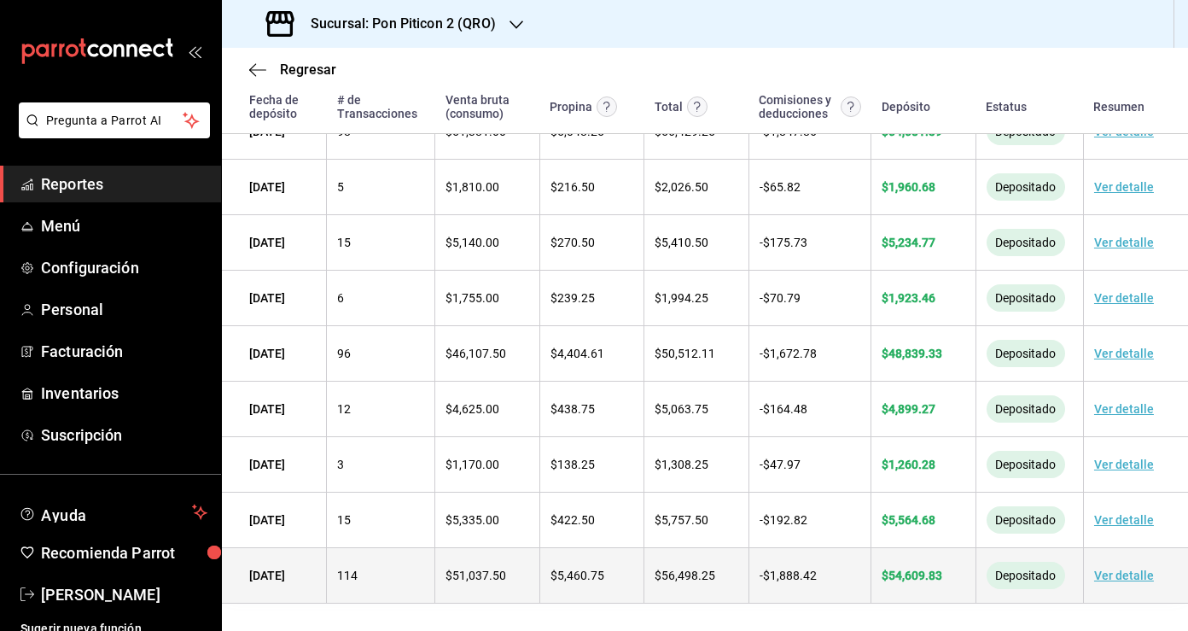
click at [1111, 573] on link "Ver detalle" at bounding box center [1124, 575] width 60 height 14
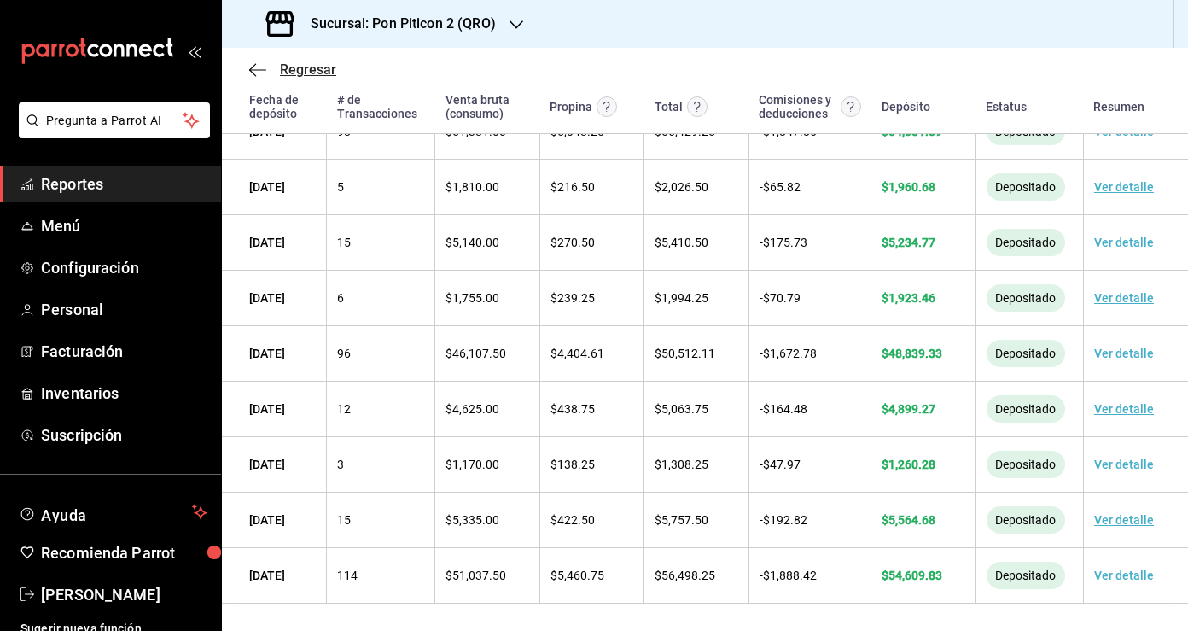
click at [253, 76] on icon "button" at bounding box center [257, 69] width 17 height 15
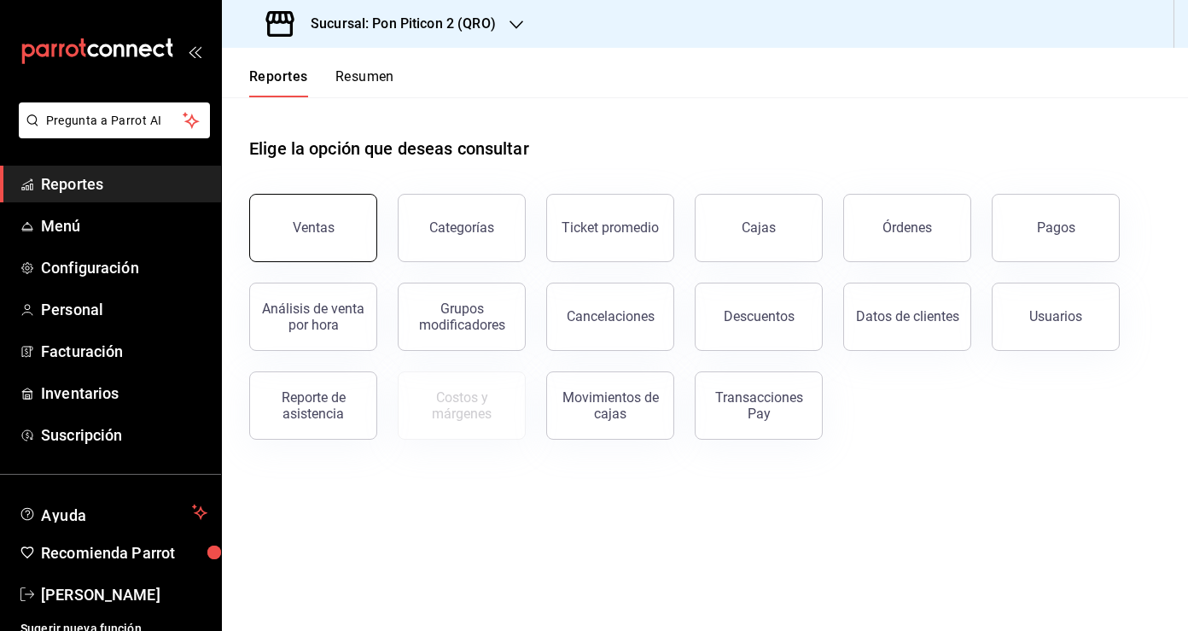
click at [330, 231] on div "Ventas" at bounding box center [314, 227] width 42 height 16
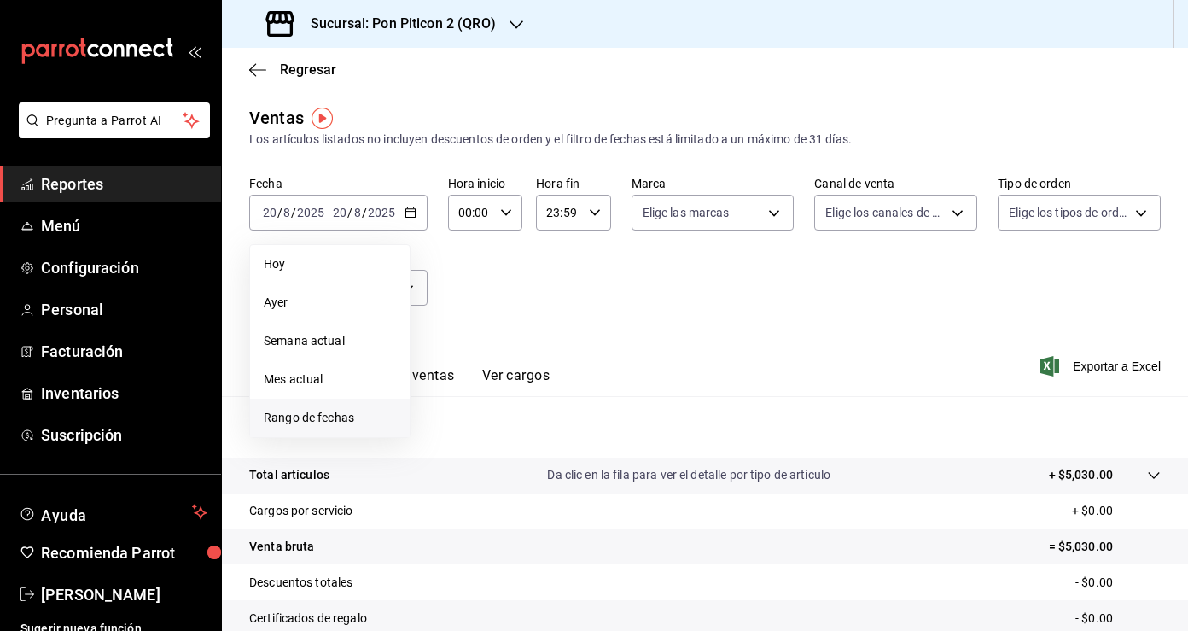
click at [350, 417] on span "Rango de fechas" at bounding box center [330, 418] width 132 height 18
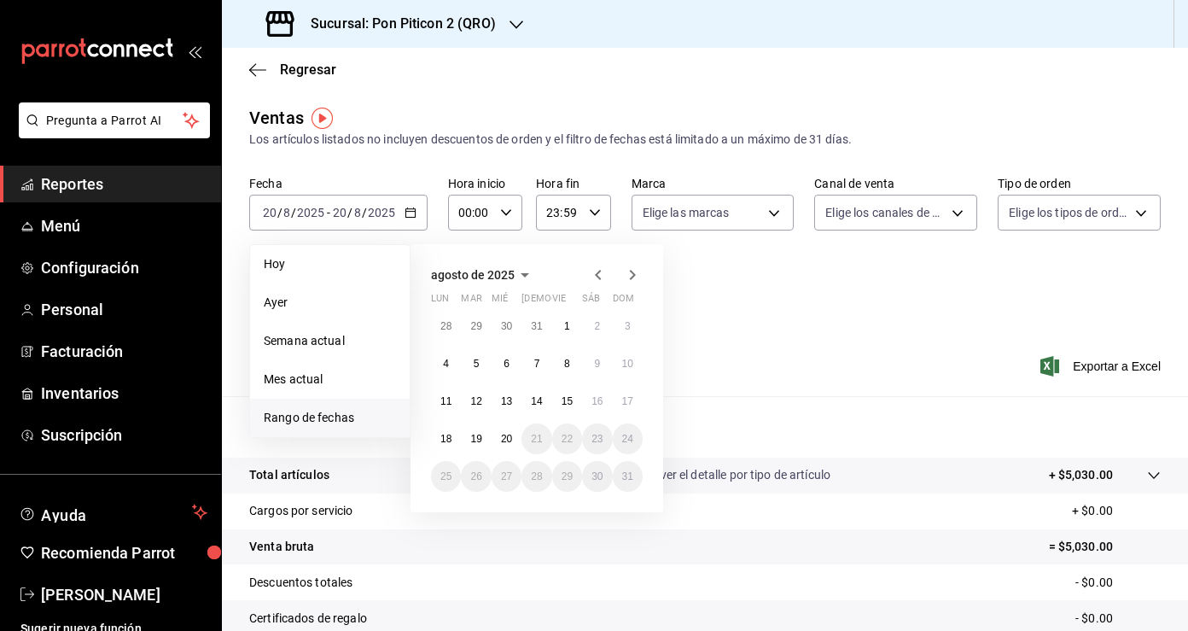
click at [596, 268] on icon "button" at bounding box center [598, 275] width 20 height 20
click at [626, 332] on button "1" at bounding box center [628, 326] width 30 height 31
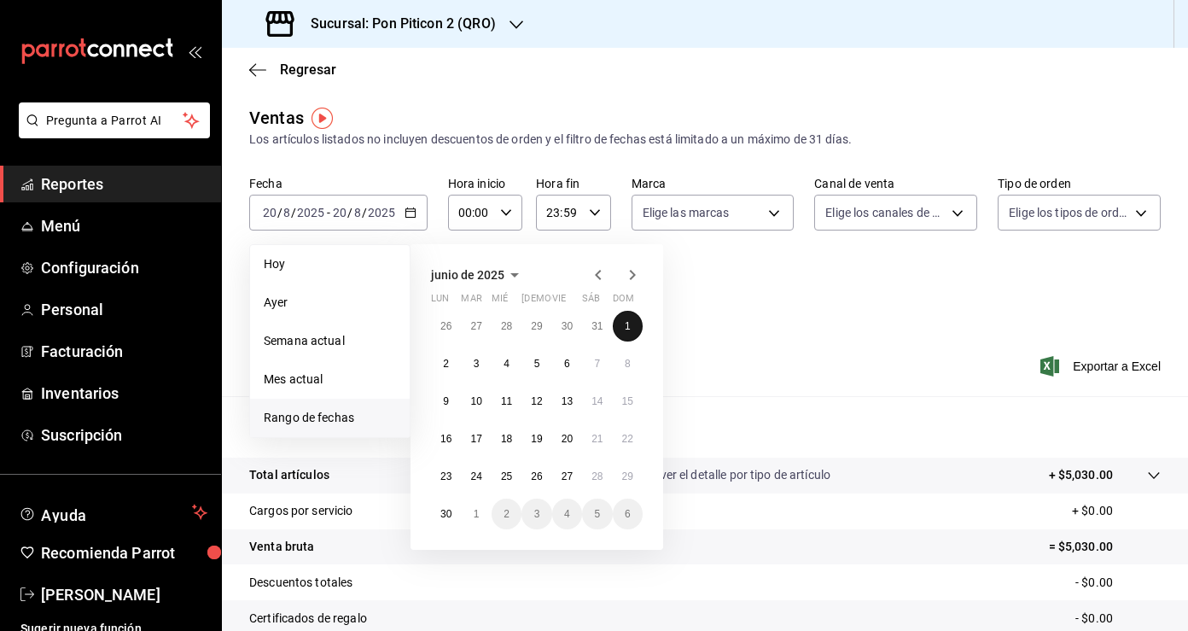
click at [626, 332] on button "1" at bounding box center [628, 326] width 30 height 31
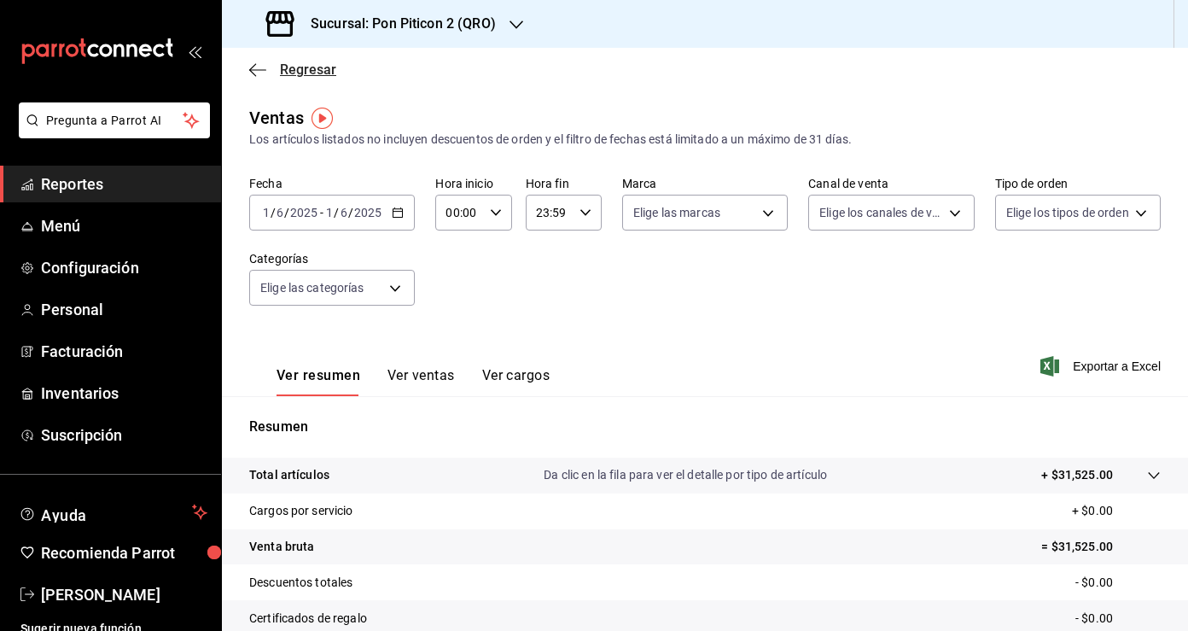
click at [264, 72] on icon "button" at bounding box center [257, 69] width 17 height 15
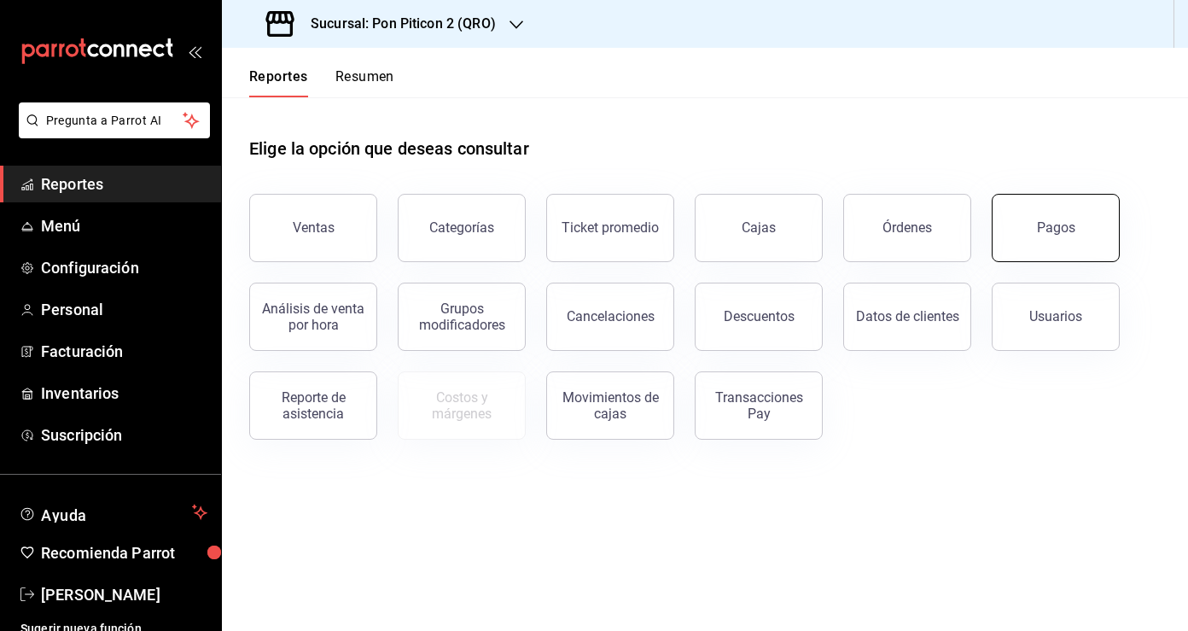
click at [1003, 220] on button "Pagos" at bounding box center [1056, 228] width 128 height 68
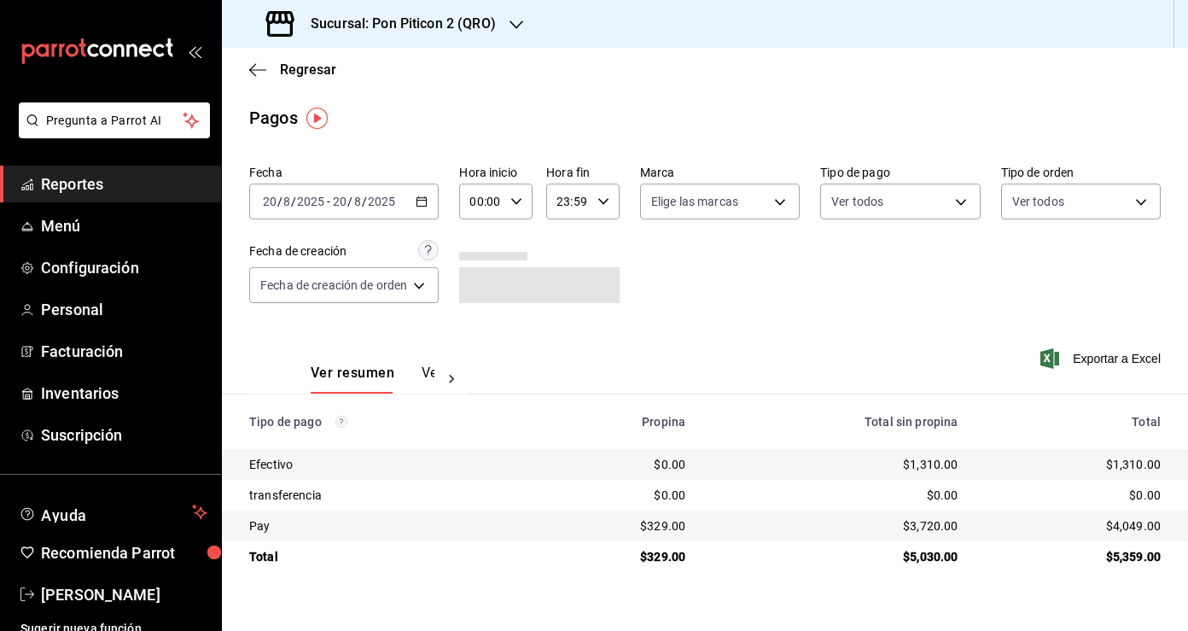
click at [417, 200] on icon "button" at bounding box center [422, 201] width 12 height 12
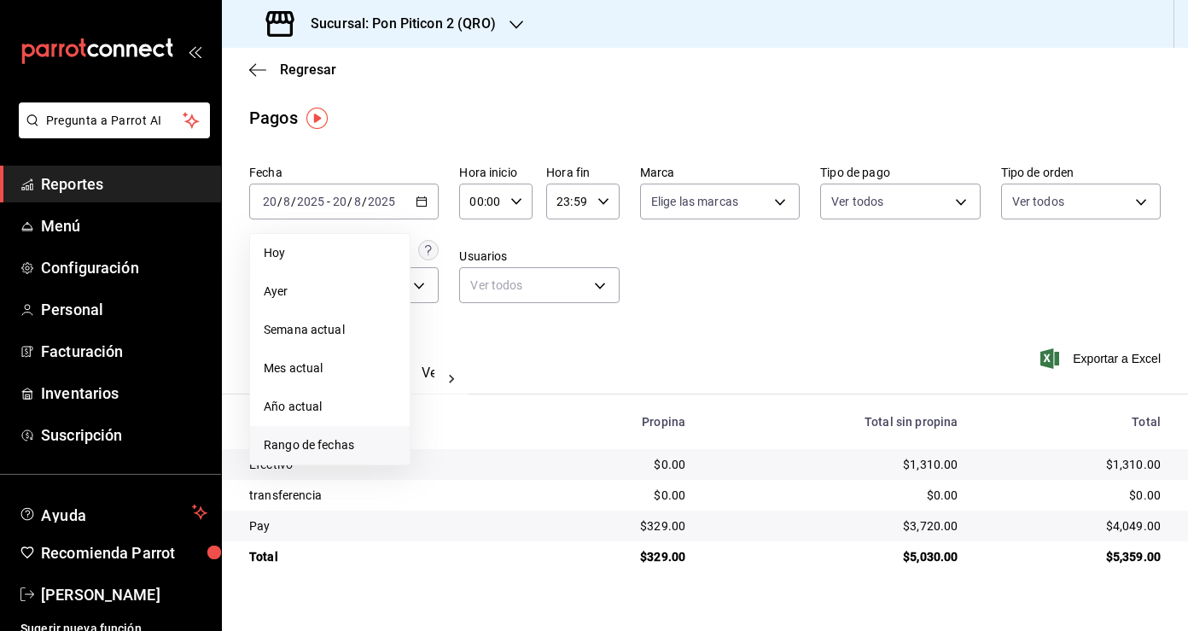
click at [350, 452] on span "Rango de fechas" at bounding box center [330, 445] width 132 height 18
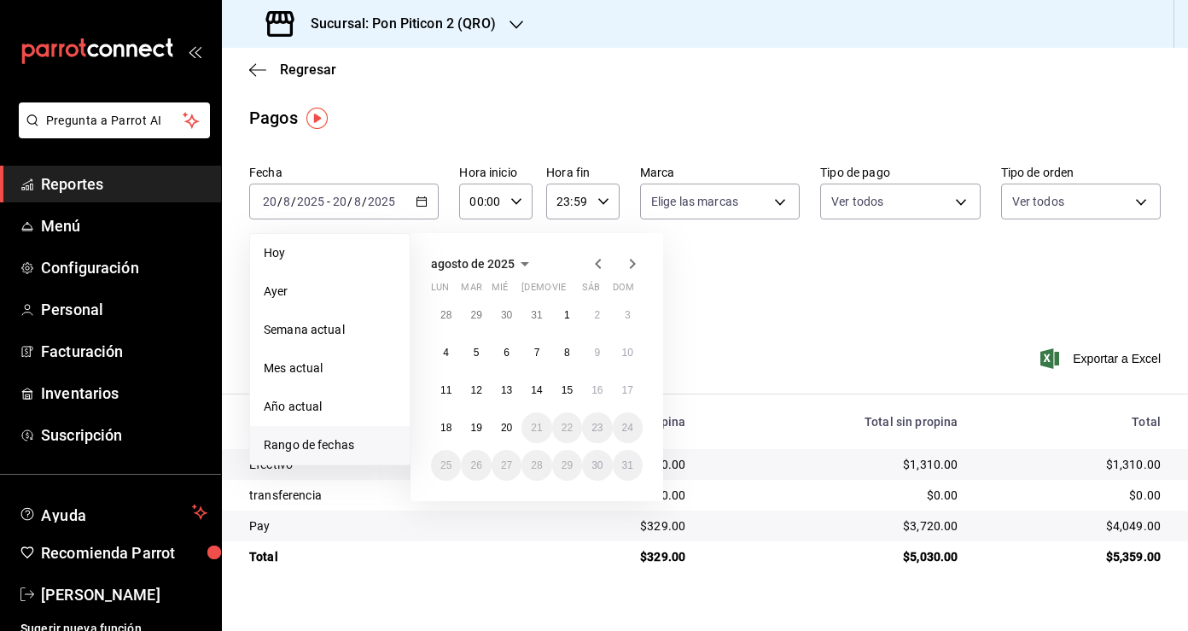
click at [602, 265] on icon "button" at bounding box center [598, 263] width 20 height 20
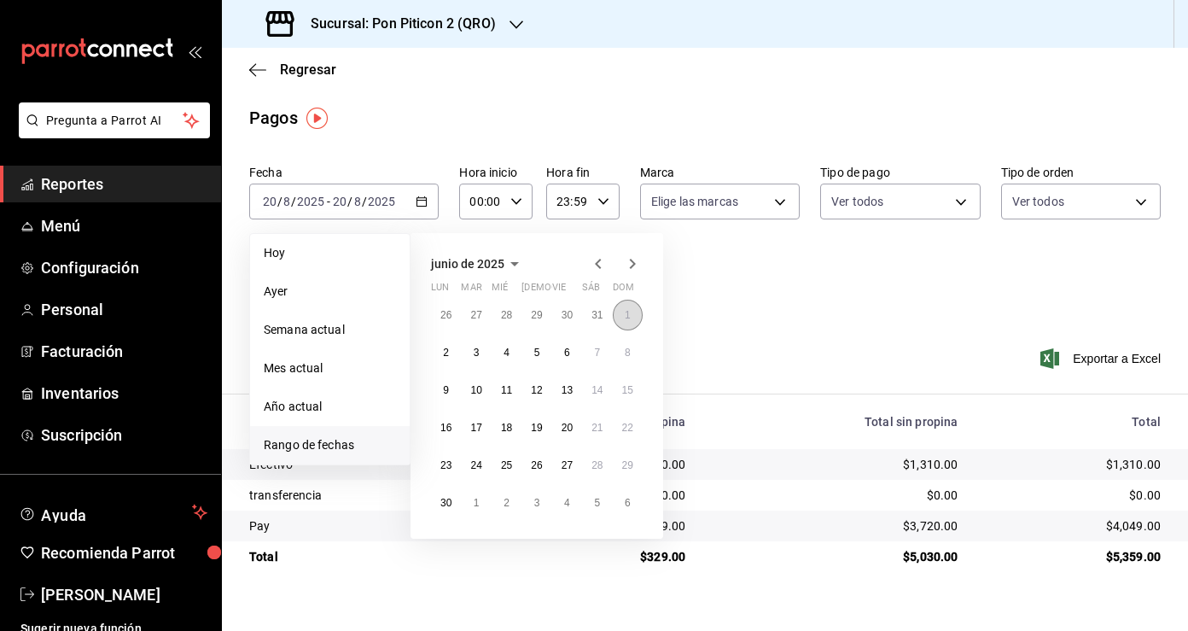
click at [623, 313] on button "1" at bounding box center [628, 315] width 30 height 31
click at [635, 313] on button "1" at bounding box center [628, 315] width 30 height 31
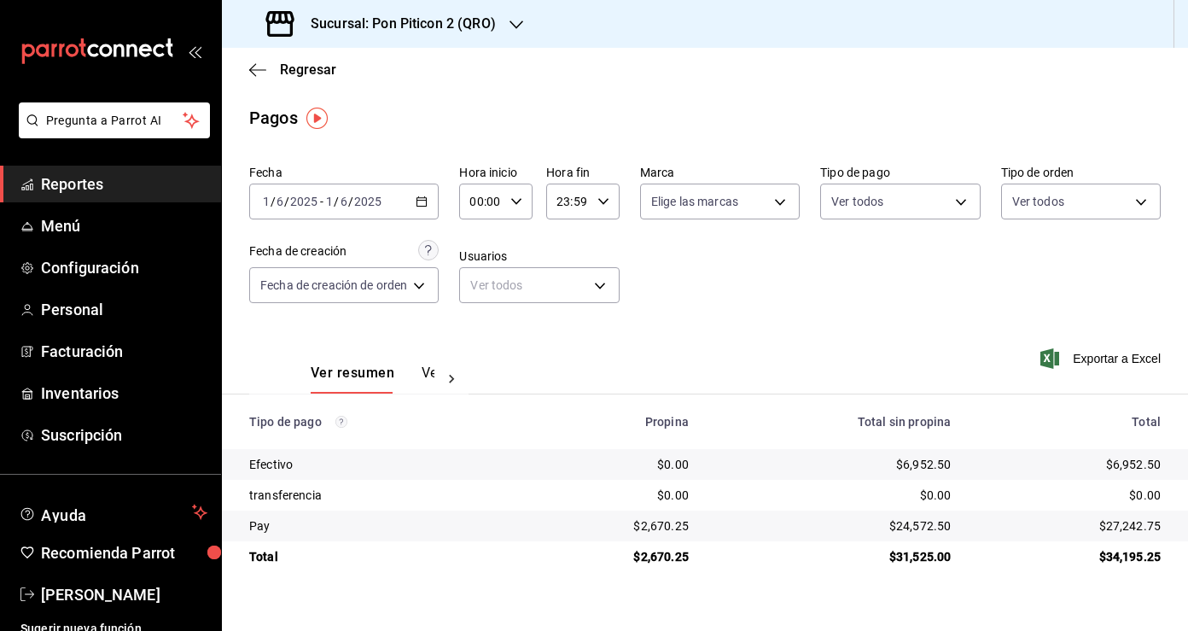
click at [1120, 528] on div "$27,242.75" at bounding box center [1069, 525] width 183 height 17
copy div "27,242.75"
click at [257, 67] on icon "button" at bounding box center [257, 69] width 17 height 15
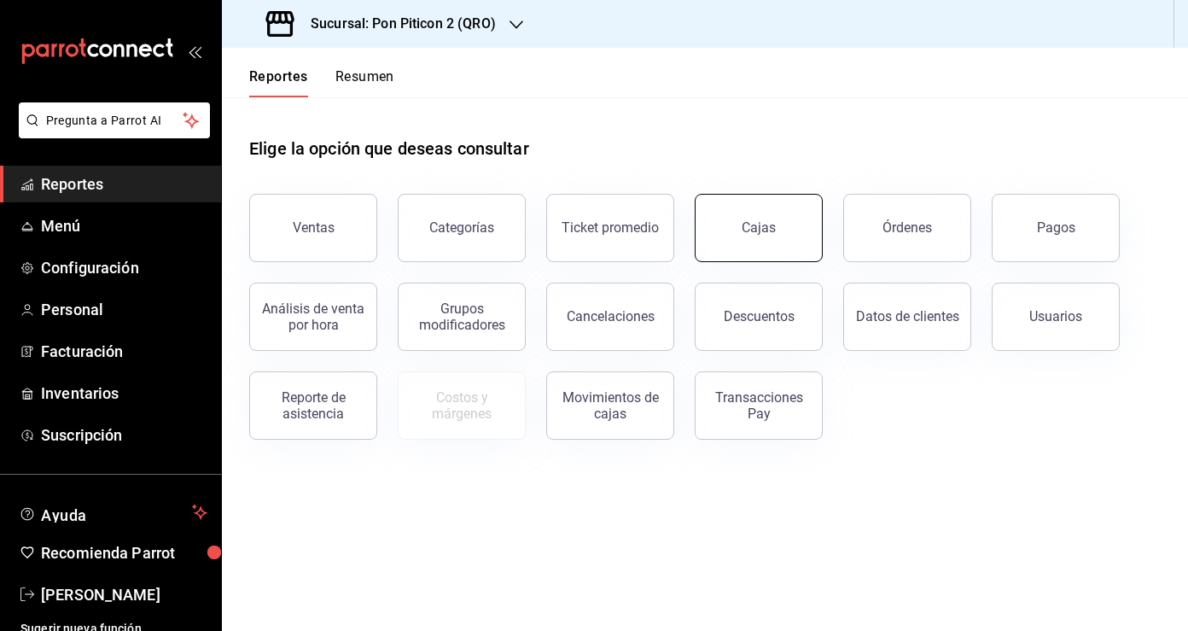
click at [797, 241] on button "Cajas" at bounding box center [759, 228] width 128 height 68
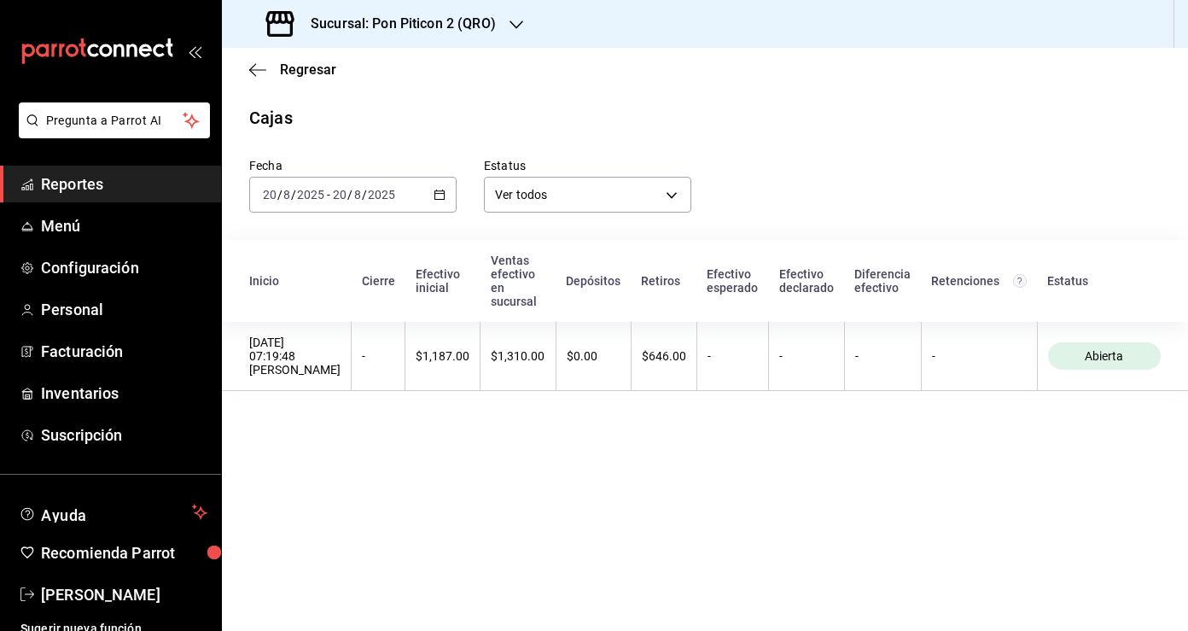
click at [436, 191] on \(Stroke\) "button" at bounding box center [439, 194] width 10 height 9
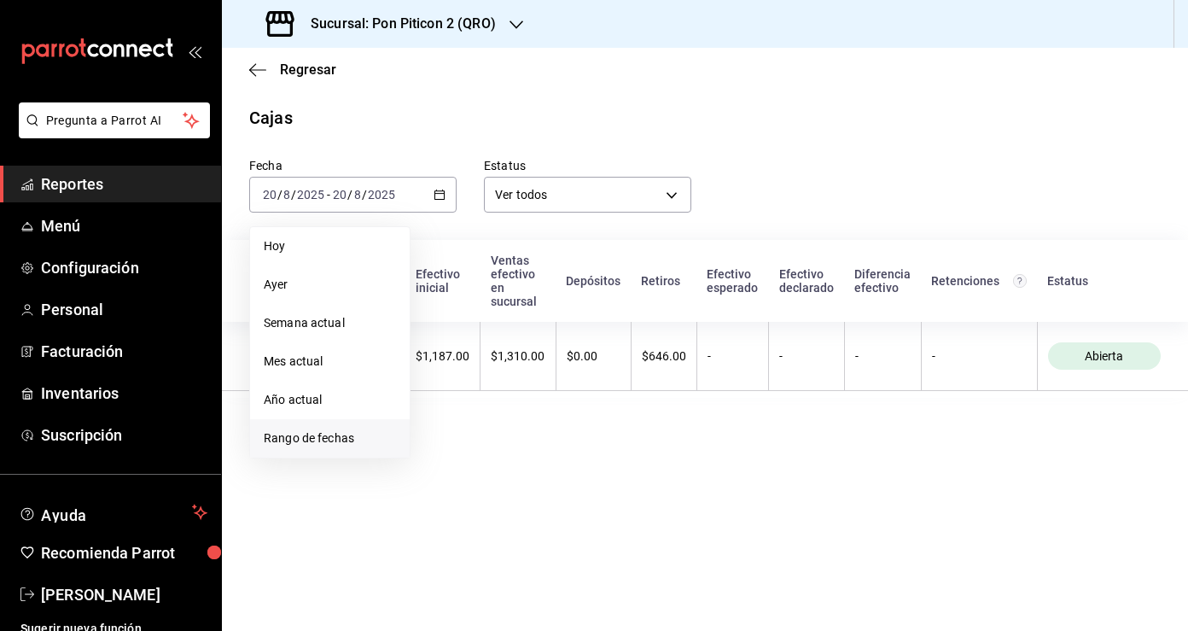
click at [373, 440] on span "Rango de fechas" at bounding box center [330, 438] width 132 height 18
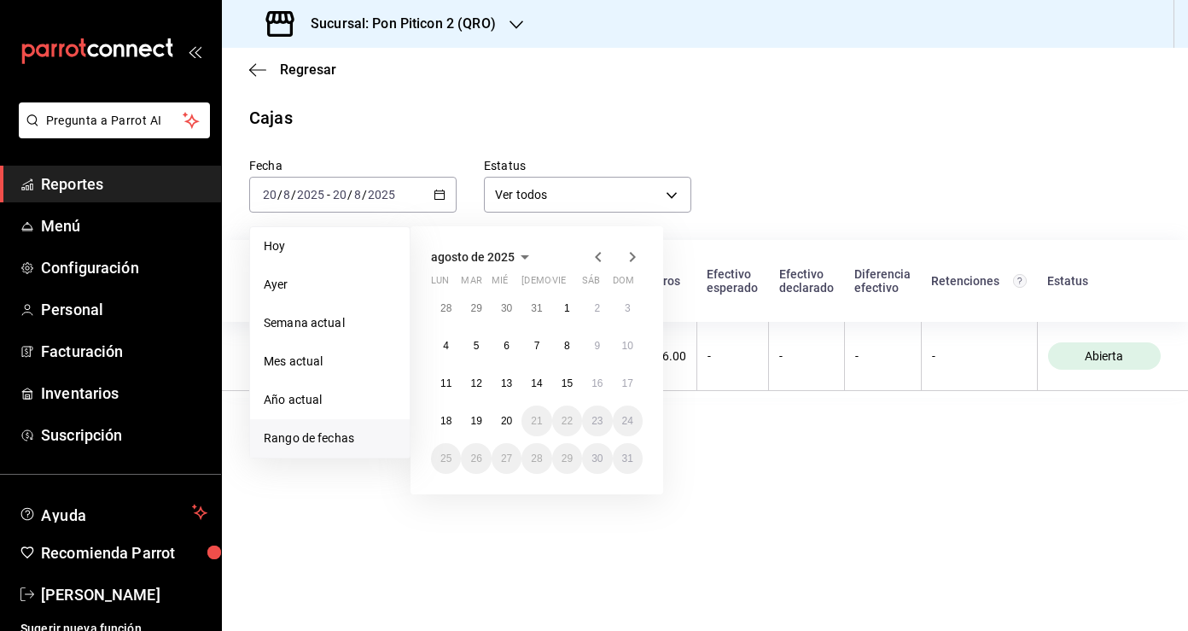
click at [602, 253] on icon "button" at bounding box center [598, 257] width 20 height 20
click at [632, 303] on button "1" at bounding box center [628, 308] width 30 height 31
click at [446, 492] on abbr "30" at bounding box center [445, 496] width 11 height 12
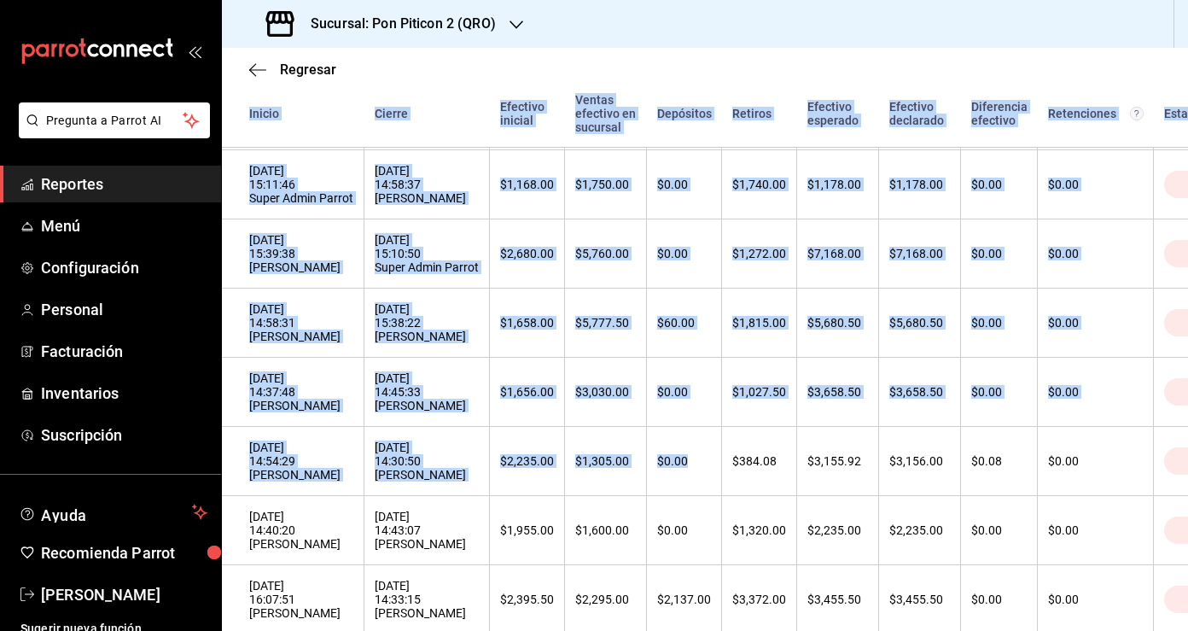
scroll to position [1505, 0]
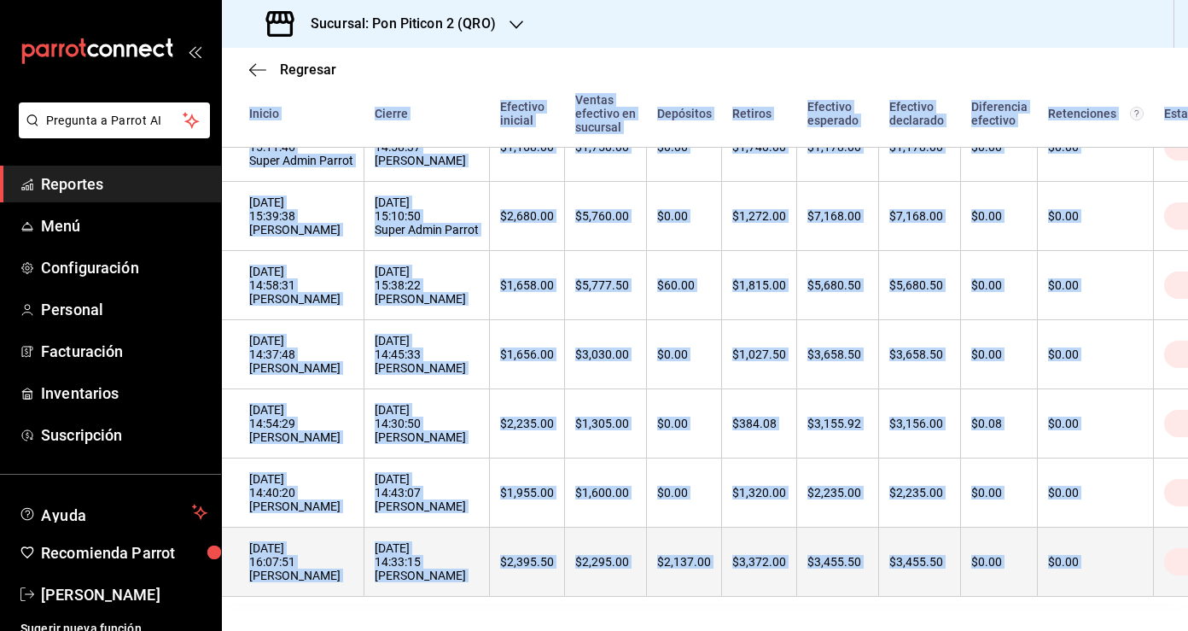
drag, startPoint x: 244, startPoint y: 272, endPoint x: 1176, endPoint y: 576, distance: 980.3
copy table "Loremi Dolors Ametcons adipisc Elitse doeiusmo te incididu Utlaboree Dolorem Al…"
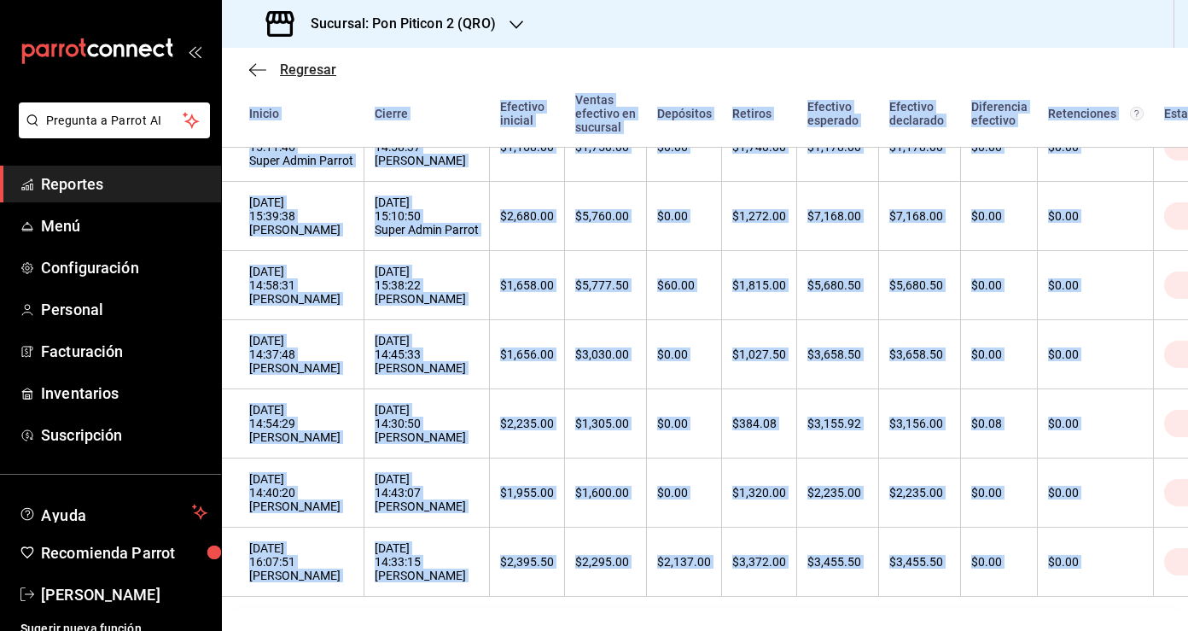
click at [256, 70] on icon "button" at bounding box center [257, 69] width 17 height 15
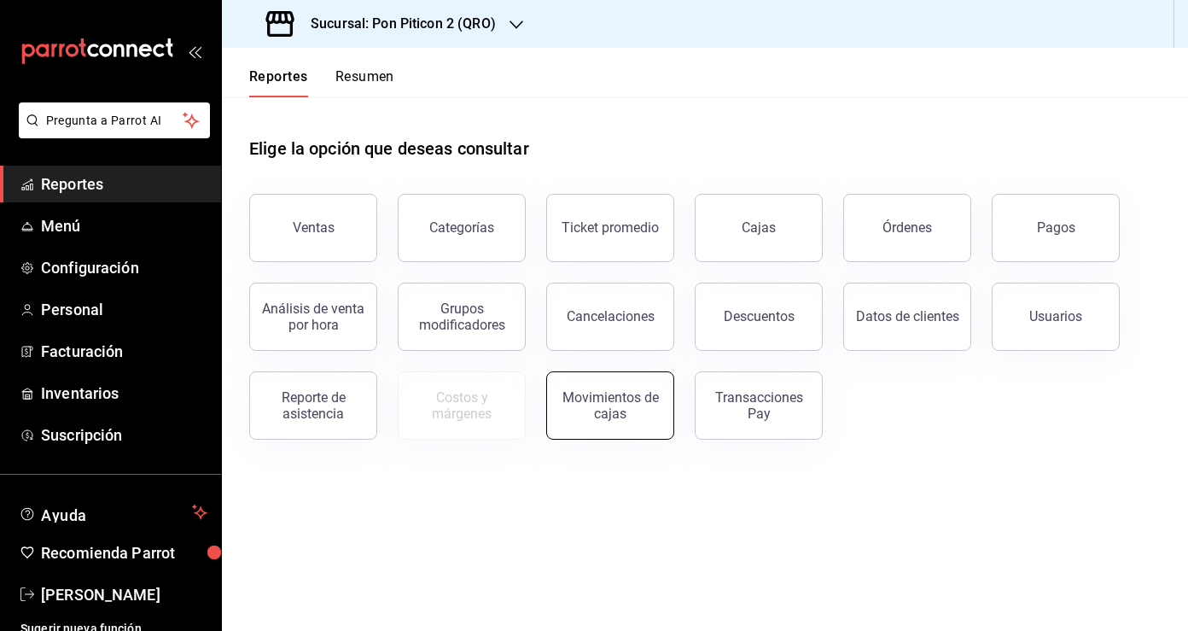
click at [608, 382] on button "Movimientos de cajas" at bounding box center [610, 405] width 128 height 68
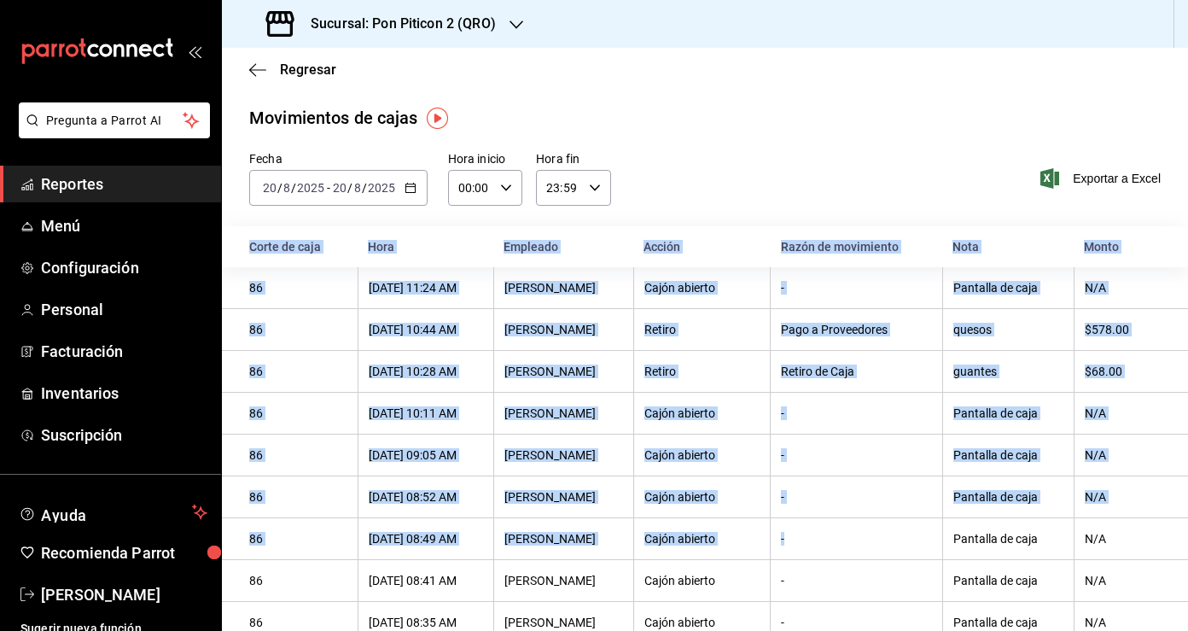
drag, startPoint x: 249, startPoint y: 243, endPoint x: 883, endPoint y: 556, distance: 706.2
click at [883, 556] on table "Corte de caja Hora Empleado Acción Razón de movimiento Nota Monto 86 [DATE] 11:…" at bounding box center [705, 501] width 966 height 550
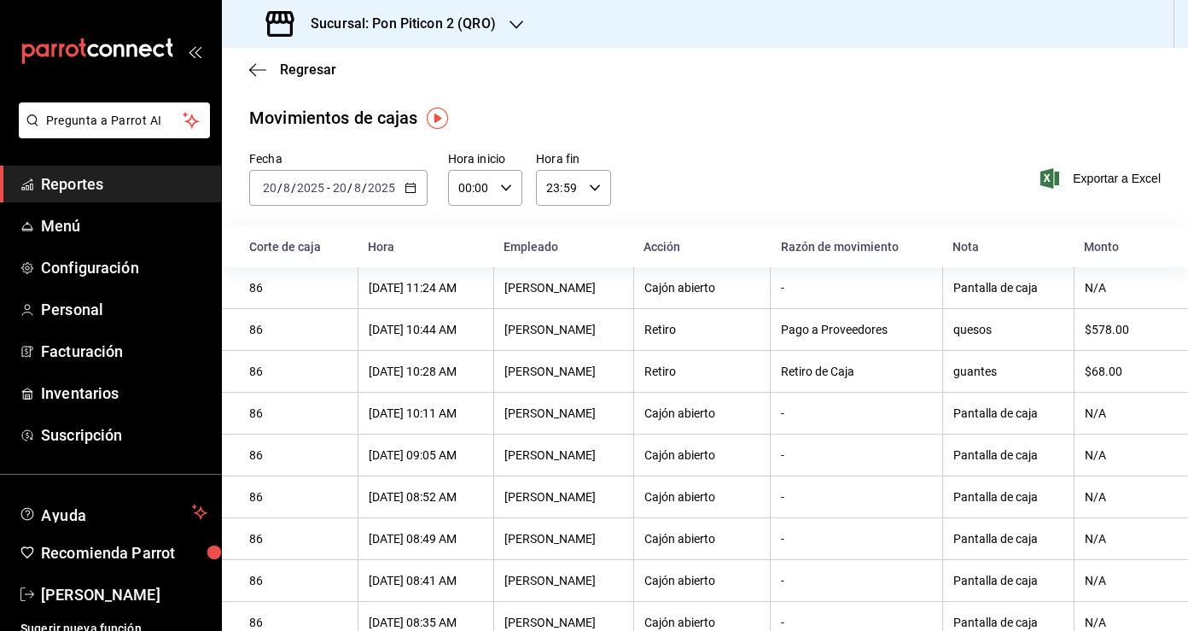
click at [916, 104] on main "Regresar Movimientos [PERSON_NAME] Fecha [DATE] [DATE] - [DATE] [DATE] Hora ini…" at bounding box center [705, 412] width 966 height 728
click at [409, 192] on \(Stroke\) "button" at bounding box center [410, 188] width 10 height 9
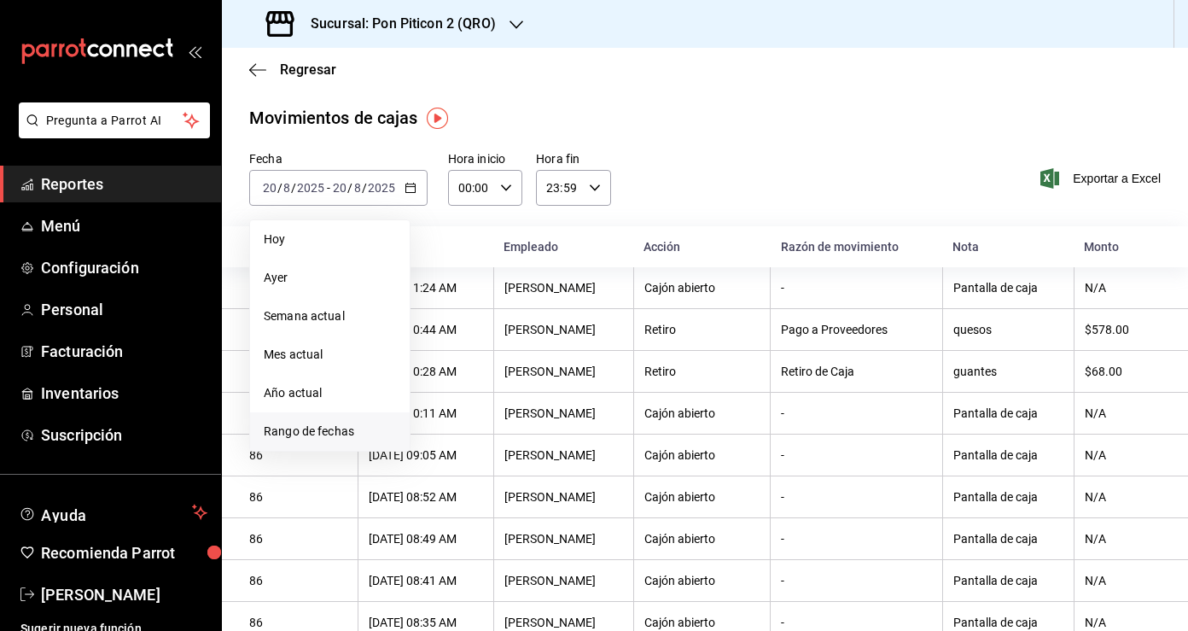
click at [369, 424] on span "Rango de fechas" at bounding box center [330, 431] width 132 height 18
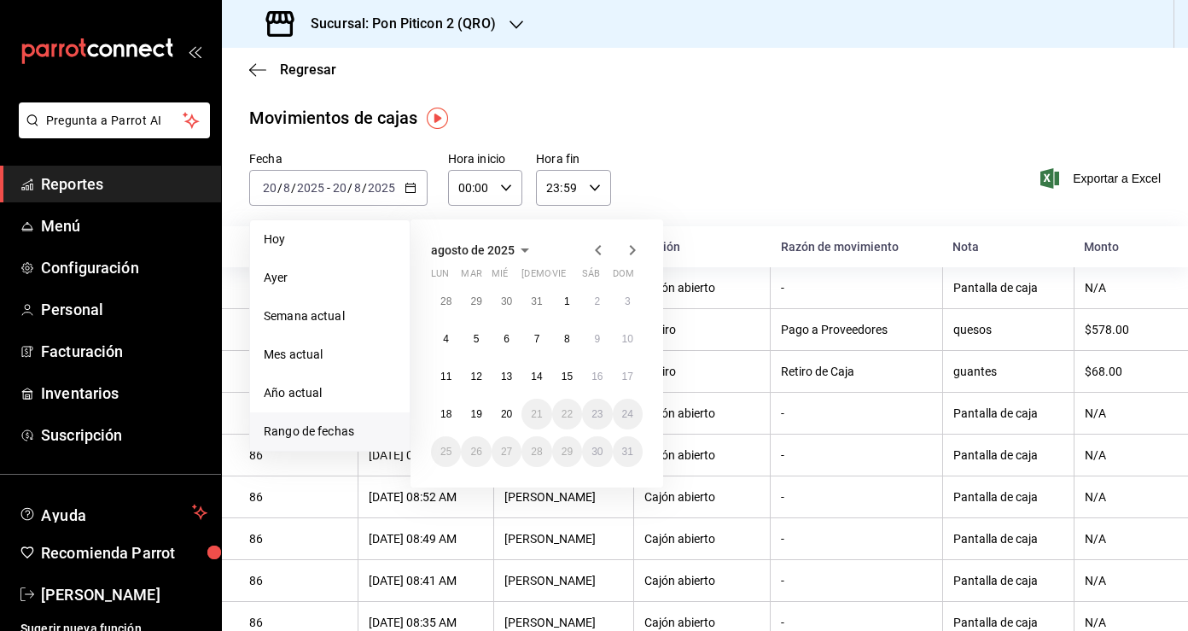
click at [599, 256] on icon "button" at bounding box center [598, 250] width 20 height 20
click at [634, 301] on button "1" at bounding box center [628, 301] width 30 height 31
click at [453, 486] on button "30" at bounding box center [446, 489] width 30 height 31
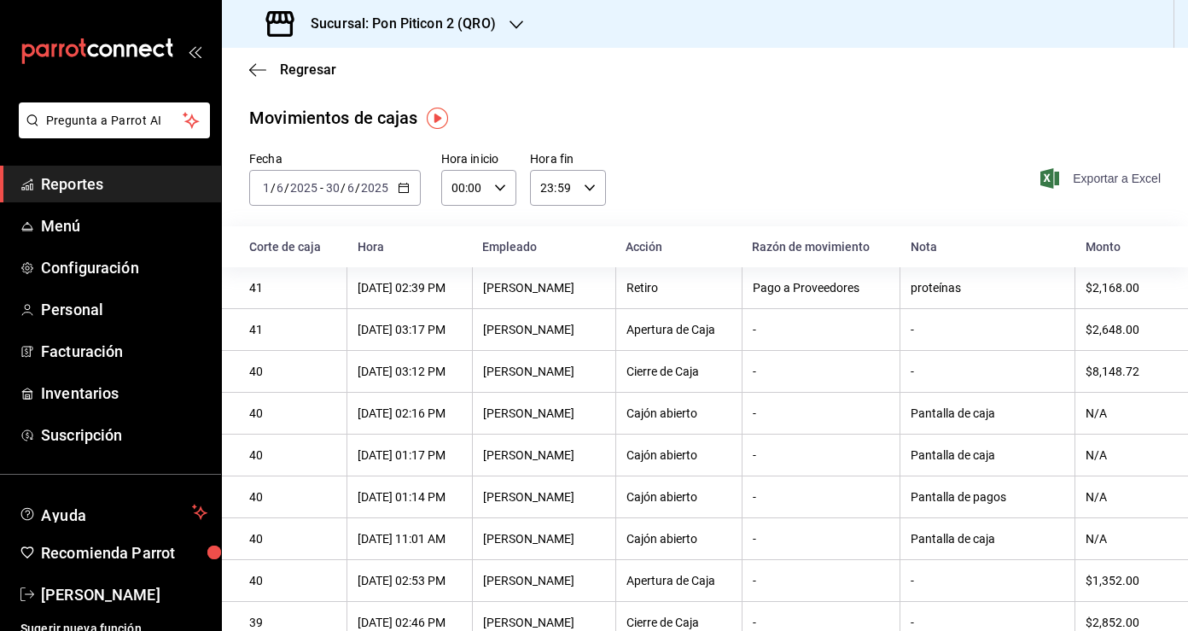
click at [1093, 181] on span "Exportar a Excel" at bounding box center [1102, 178] width 117 height 20
